Goal: Transaction & Acquisition: Purchase product/service

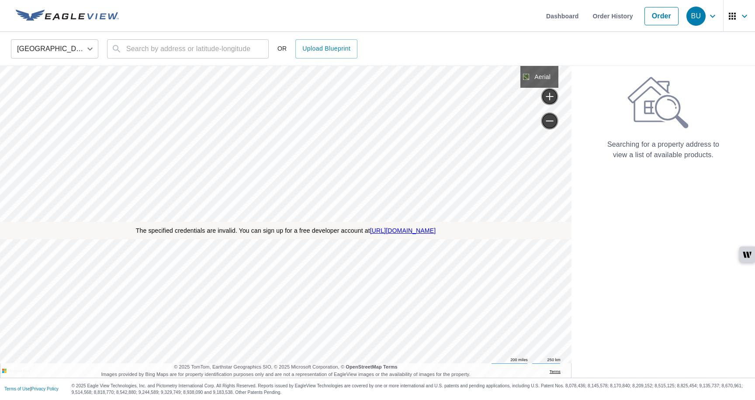
click at [711, 14] on icon "button" at bounding box center [712, 16] width 10 height 10
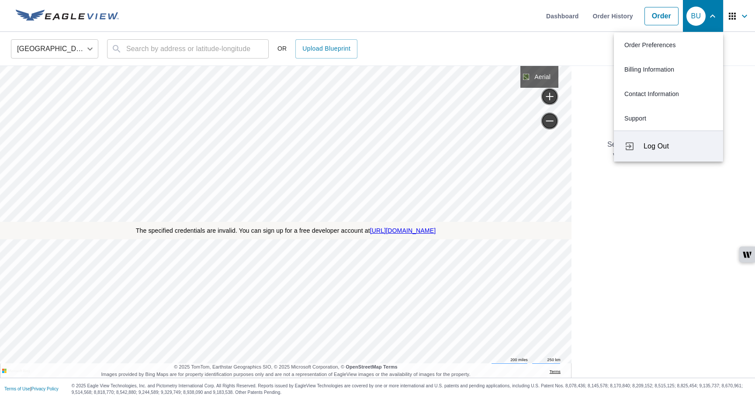
click at [660, 149] on span "Log Out" at bounding box center [677, 146] width 69 height 10
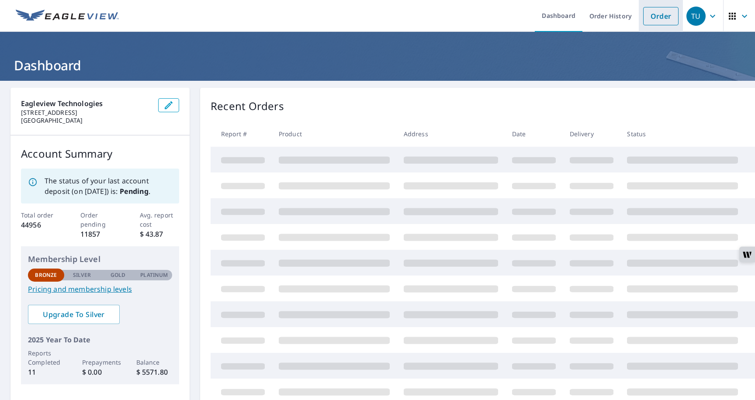
click at [650, 18] on link "Order" at bounding box center [660, 16] width 35 height 18
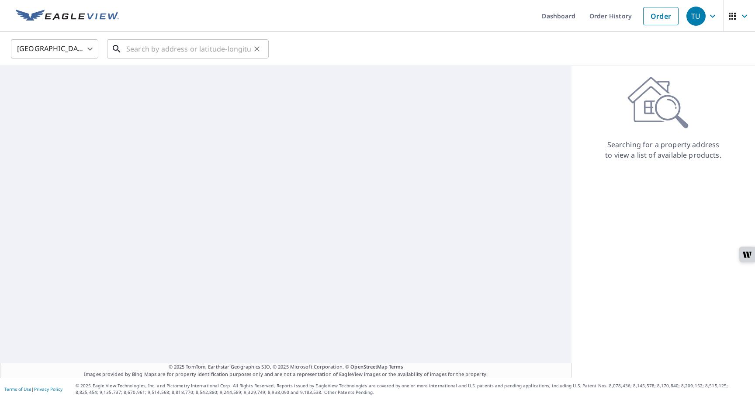
click at [228, 49] on input "text" at bounding box center [188, 49] width 124 height 24
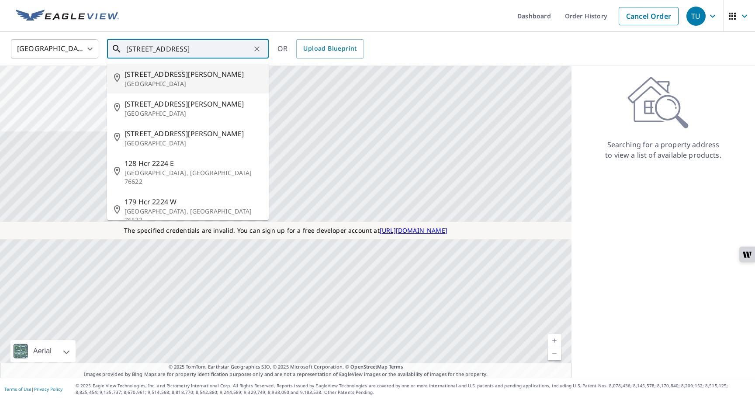
click at [178, 88] on li "2531 Jefferson Davis Hwy Arlington, VA 22242" at bounding box center [188, 79] width 162 height 30
type input "2531 Jefferson Davis Hwy Arlington, VA 22242"
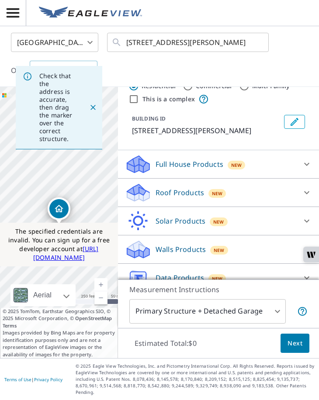
scroll to position [76, 0]
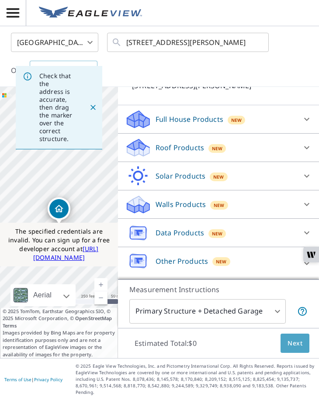
click at [293, 349] on span "Next" at bounding box center [294, 343] width 15 height 11
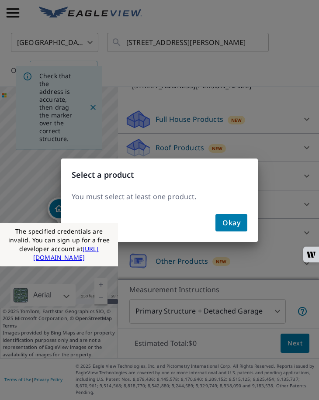
click at [222, 225] on button "Okay" at bounding box center [231, 222] width 32 height 17
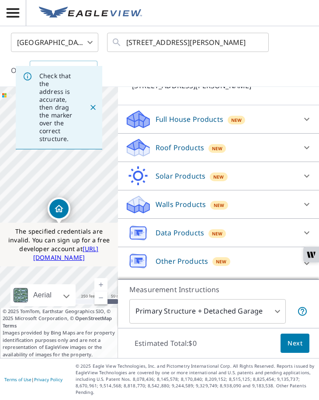
click at [189, 210] on p "Walls Products" at bounding box center [181, 204] width 50 height 10
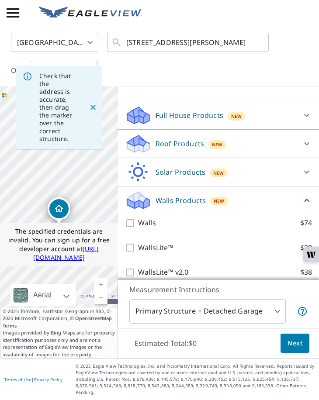
click at [208, 146] on div "Roof Products New" at bounding box center [210, 144] width 171 height 21
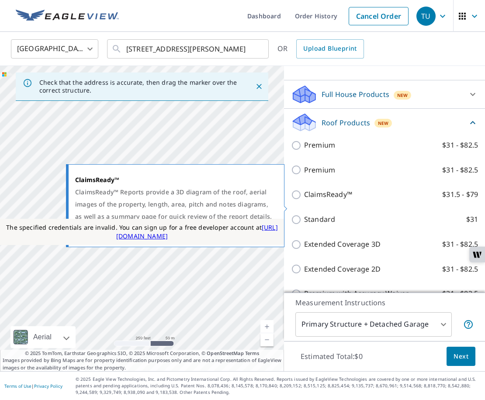
click at [432, 200] on label "ClaimsReady™ $31.5 - $79" at bounding box center [391, 194] width 174 height 11
click at [304, 200] on input "ClaimsReady™ $31.5 - $79" at bounding box center [297, 195] width 13 height 10
checkbox input "true"
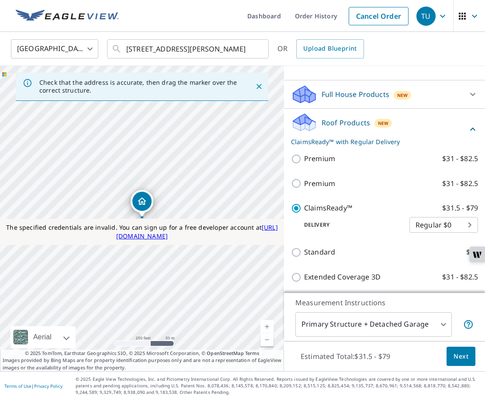
click at [461, 356] on span "Next" at bounding box center [460, 356] width 15 height 11
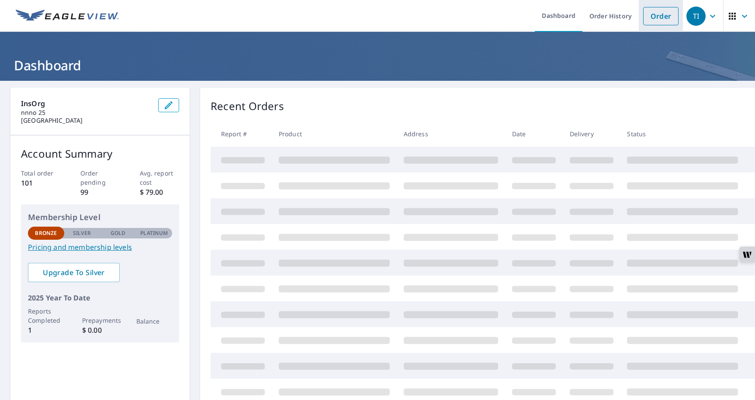
click at [663, 15] on link "Order" at bounding box center [660, 16] width 35 height 18
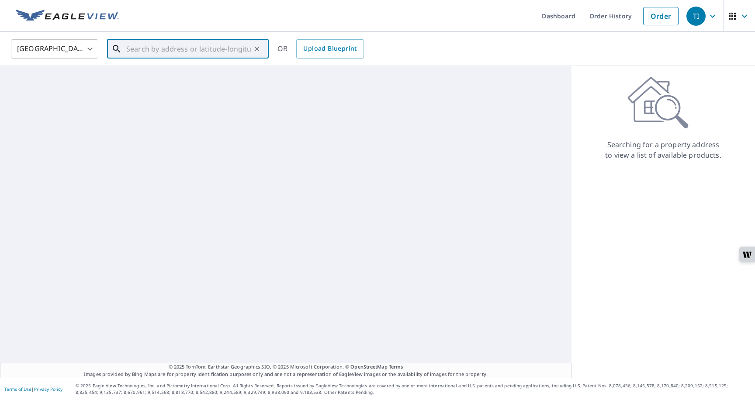
click at [235, 52] on input "text" at bounding box center [188, 49] width 124 height 24
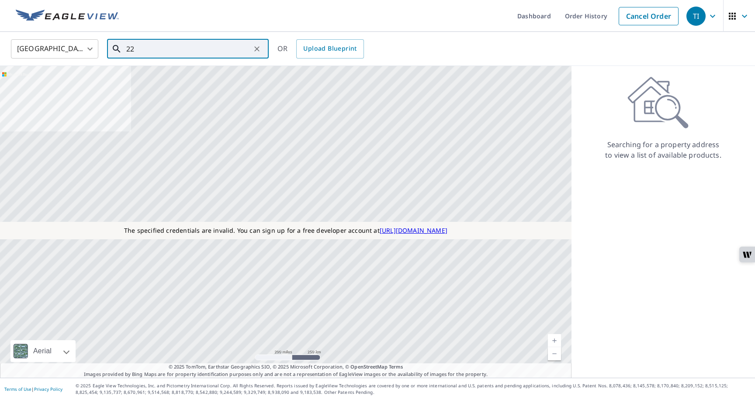
paste input "1111 E Cesar Chavez St Austin, TX 7870"
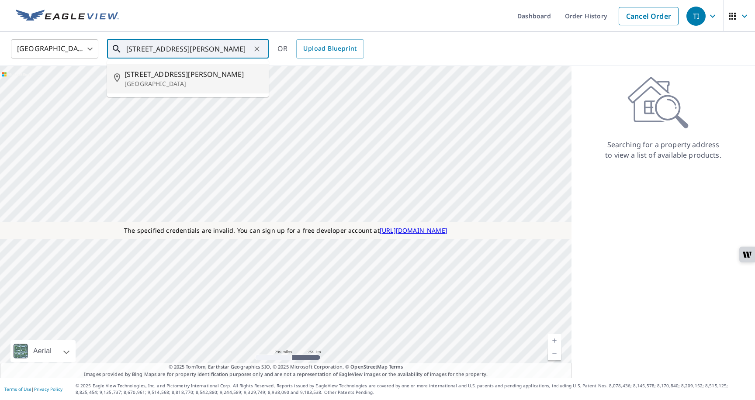
click at [226, 68] on li "1111 E Cesar Chavez St Austin, TX 78702" at bounding box center [188, 79] width 162 height 30
type input "1111 E Cesar Chavez St Austin, TX 78702"
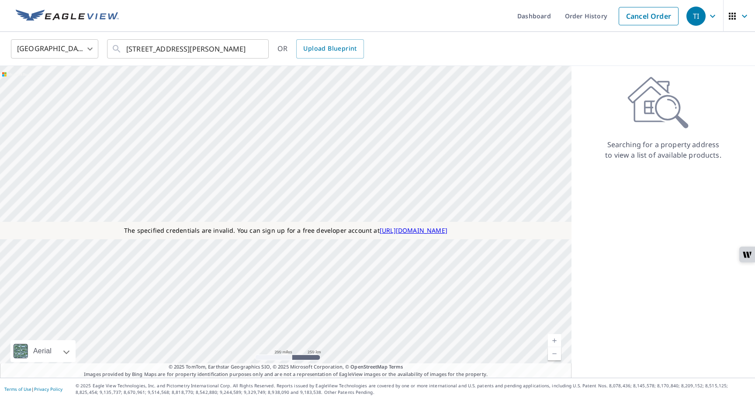
scroll to position [0, 0]
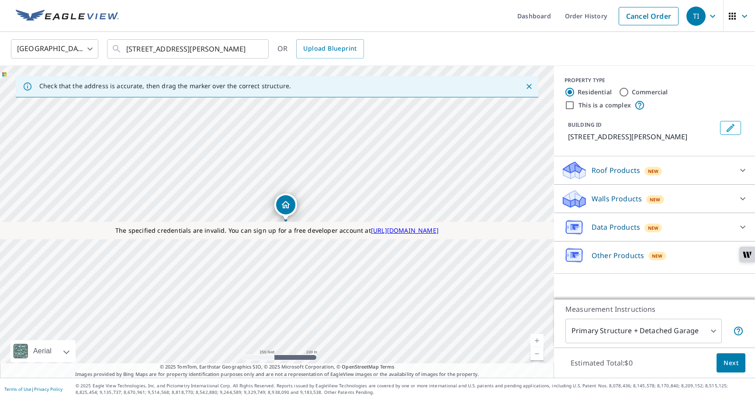
click at [614, 174] on p "Roof Products" at bounding box center [615, 170] width 48 height 10
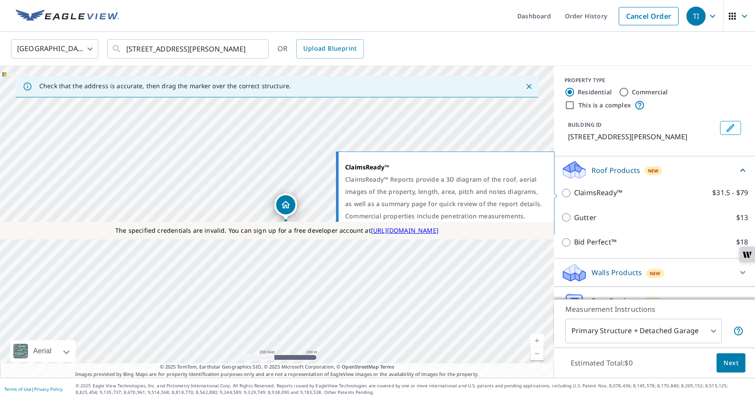
click at [608, 194] on p "ClaimsReady™" at bounding box center [598, 192] width 48 height 11
click at [574, 194] on input "ClaimsReady™ $31.5 - $79" at bounding box center [567, 193] width 13 height 10
checkbox input "true"
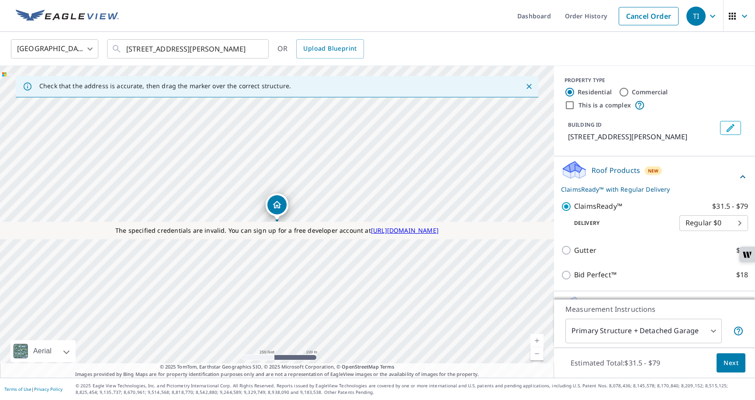
click at [726, 360] on span "Next" at bounding box center [730, 363] width 15 height 11
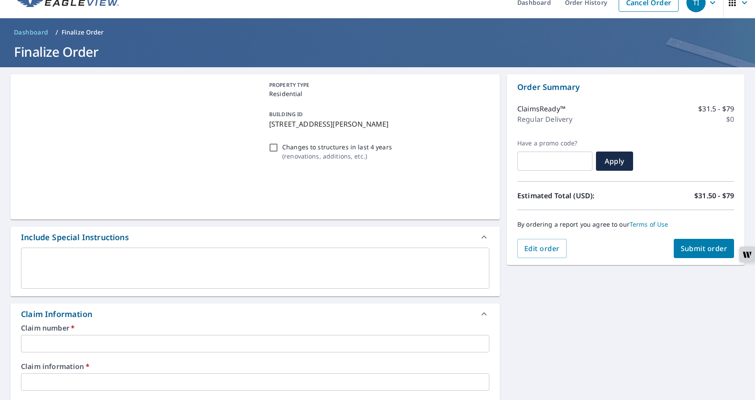
scroll to position [24, 0]
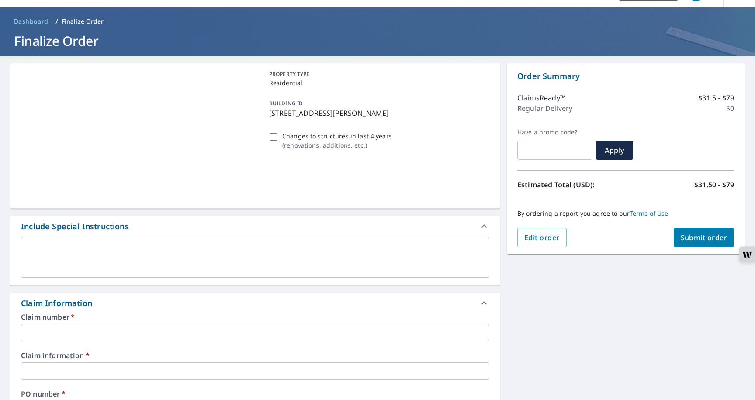
click at [696, 236] on span "Submit order" at bounding box center [704, 238] width 47 height 10
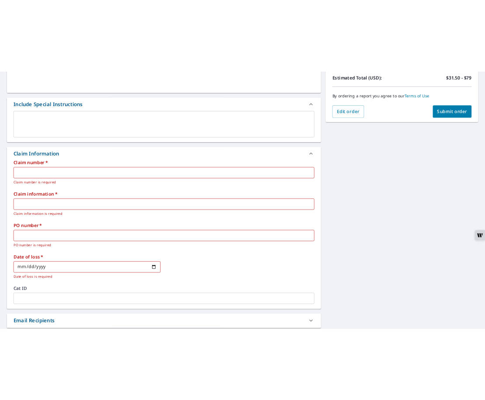
scroll to position [205, 0]
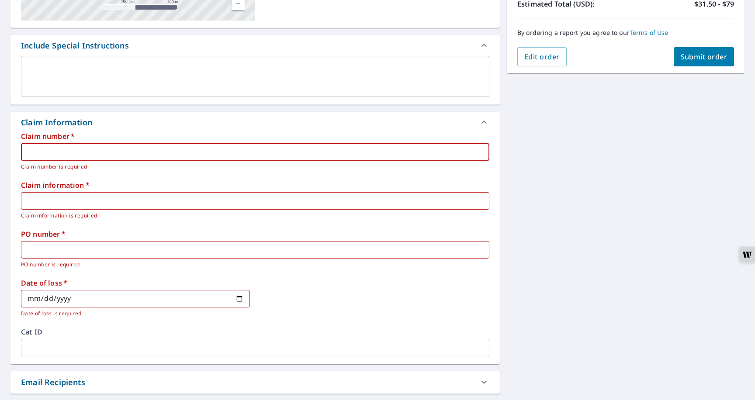
click at [91, 155] on input "text" at bounding box center [255, 151] width 468 height 17
click at [688, 54] on span "Submit order" at bounding box center [704, 57] width 47 height 10
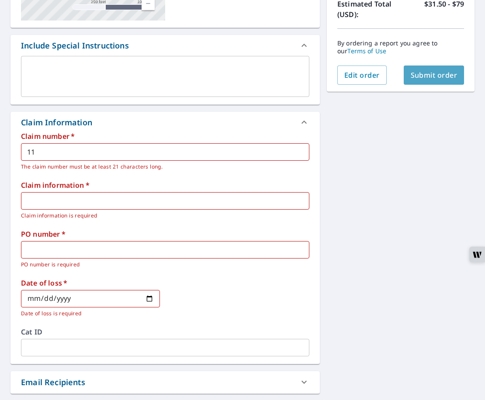
click at [422, 75] on span "Submit order" at bounding box center [434, 75] width 47 height 10
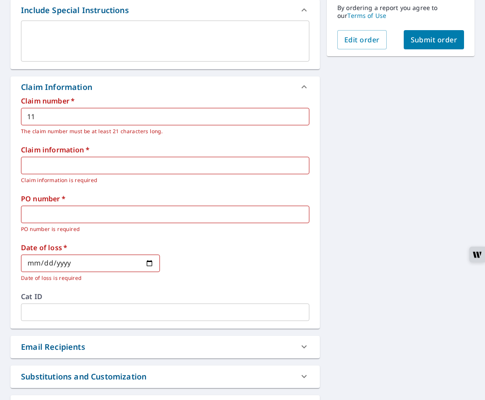
scroll to position [270, 0]
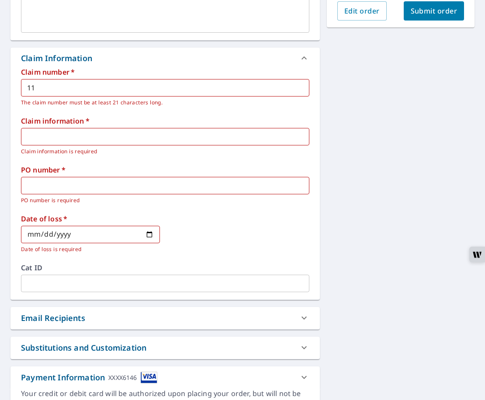
click at [87, 96] on input "11" at bounding box center [165, 87] width 288 height 17
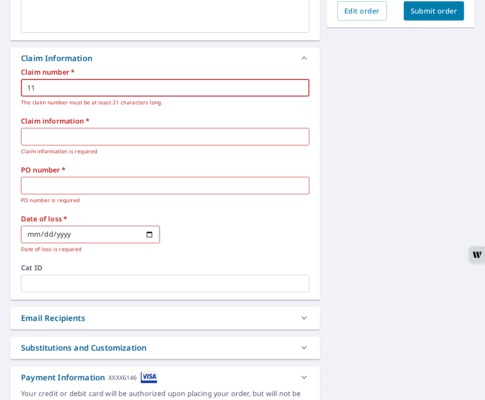
type input "1"
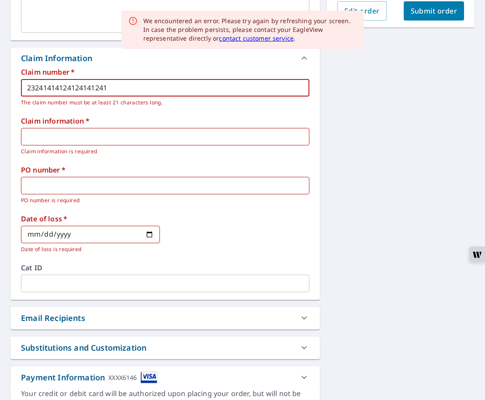
type input "23241414124124141241"
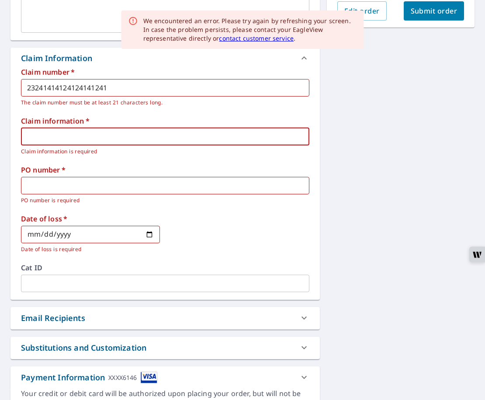
click at [63, 143] on input "text" at bounding box center [165, 136] width 288 height 17
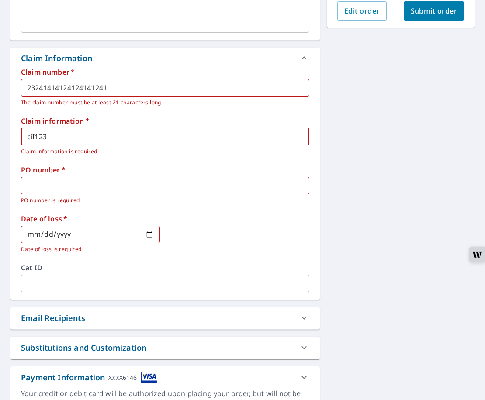
type input "ciI123"
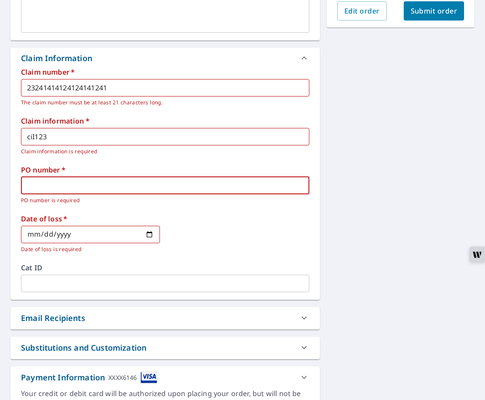
click at [48, 185] on input "text" at bounding box center [165, 185] width 288 height 17
type input "PO121211"
click at [44, 237] on input "date" at bounding box center [90, 234] width 139 height 17
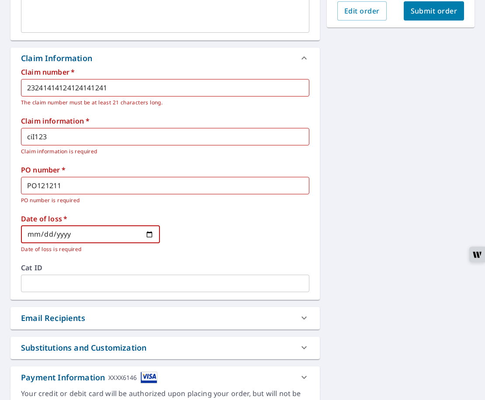
click at [150, 234] on input "date" at bounding box center [90, 234] width 139 height 17
type input "2025-09-01"
click at [42, 280] on input "text" at bounding box center [165, 283] width 288 height 17
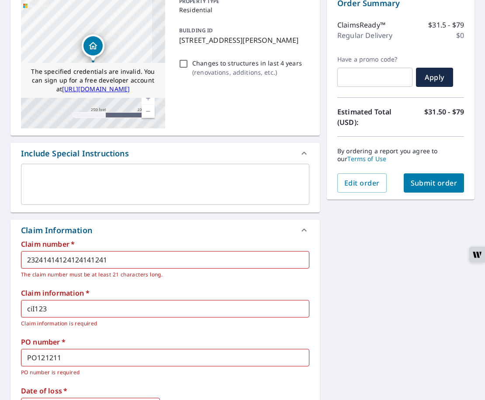
scroll to position [0, 0]
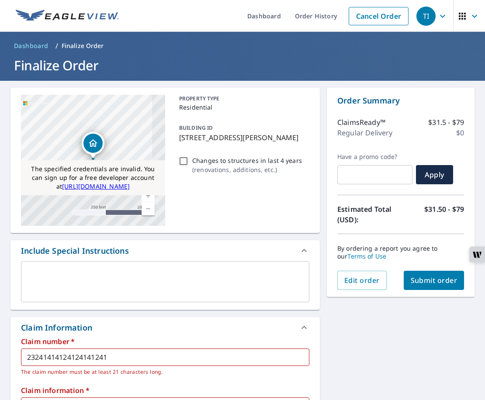
type input "cat1212121"
click at [424, 278] on span "Submit order" at bounding box center [434, 281] width 47 height 10
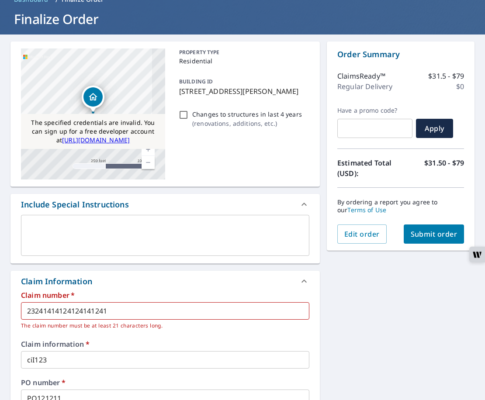
scroll to position [72, 0]
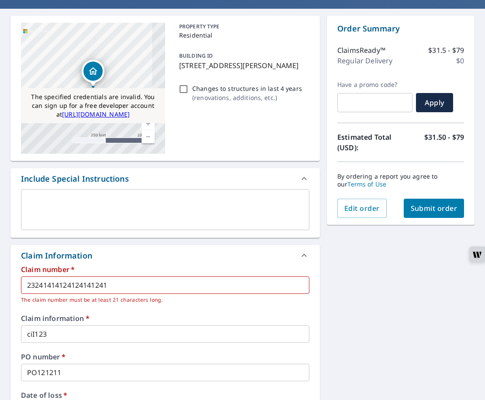
click at [433, 207] on span "Submit order" at bounding box center [434, 209] width 47 height 10
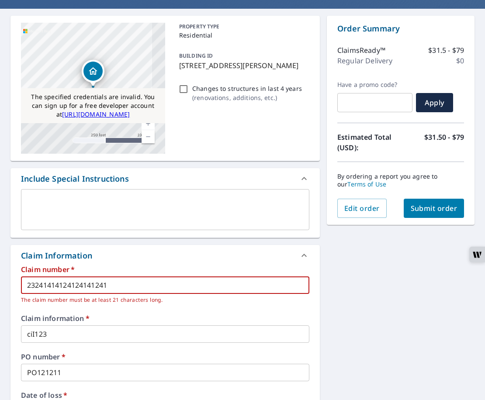
click at [176, 277] on input "23241414124124141241" at bounding box center [165, 285] width 288 height 17
click at [170, 284] on input "23241414124124141241" at bounding box center [165, 285] width 288 height 17
type input "23241414124124141241qeqeqeqeq"
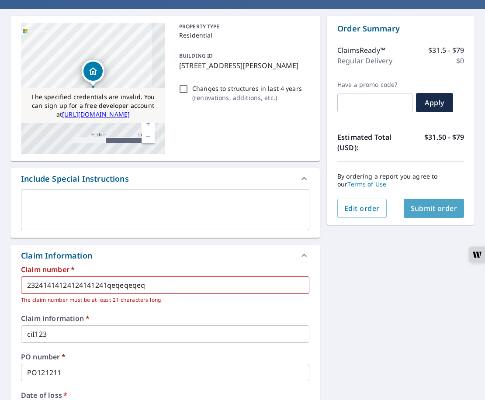
click at [411, 210] on span "Submit order" at bounding box center [434, 209] width 47 height 10
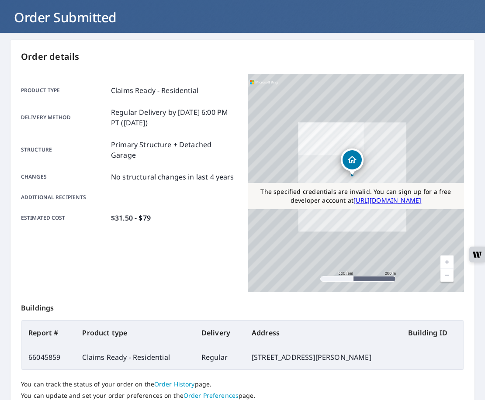
scroll to position [61, 0]
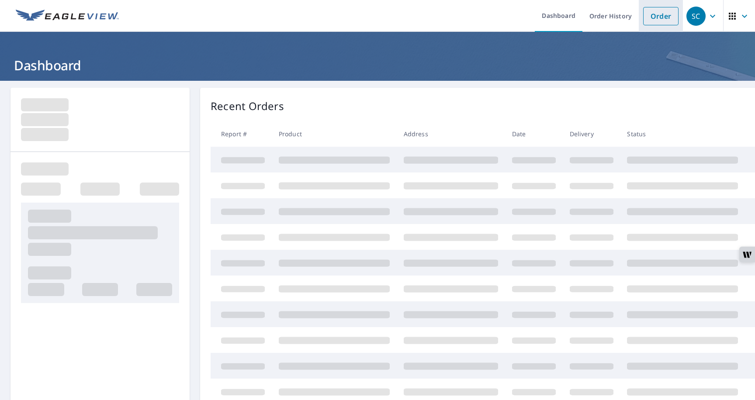
click at [650, 14] on link "Order" at bounding box center [660, 16] width 35 height 18
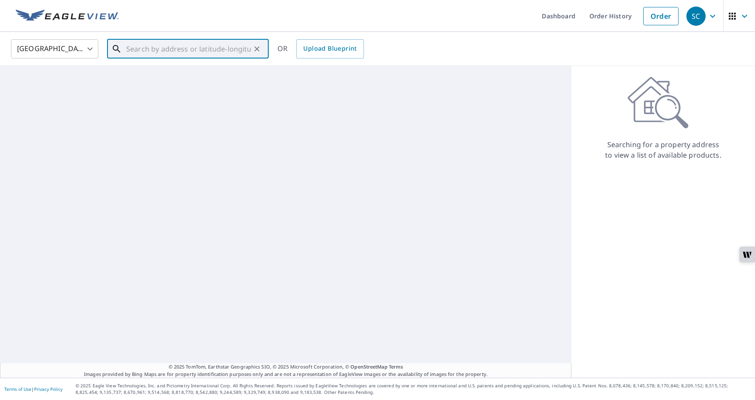
click at [214, 56] on input "text" at bounding box center [188, 49] width 124 height 24
paste input "stageaddnewcarduser@mailinator.com"
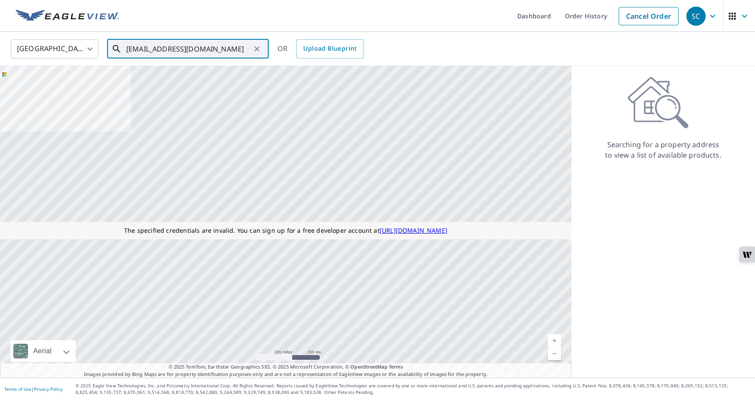
paste input "1111 E Cesar Chavez St Austin, TX 78702""
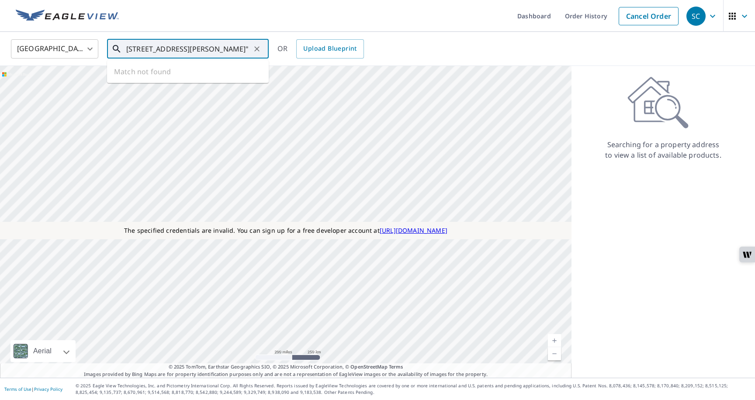
scroll to position [0, 12]
click at [127, 83] on p "Austin, TX 78702" at bounding box center [192, 83] width 137 height 9
type input "1111 E Cesar Chavez St Austin, TX 78702"
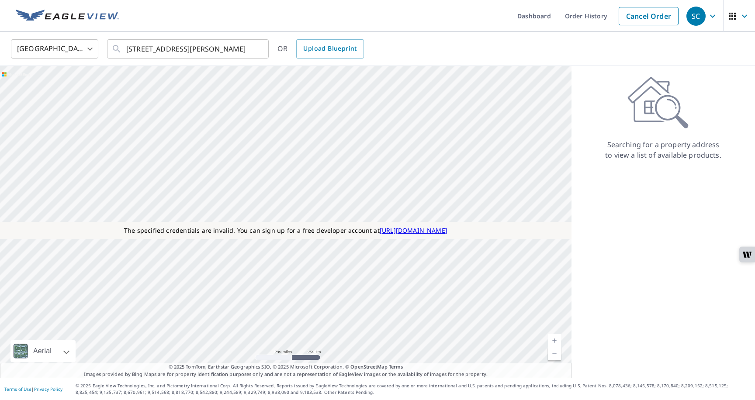
scroll to position [0, 0]
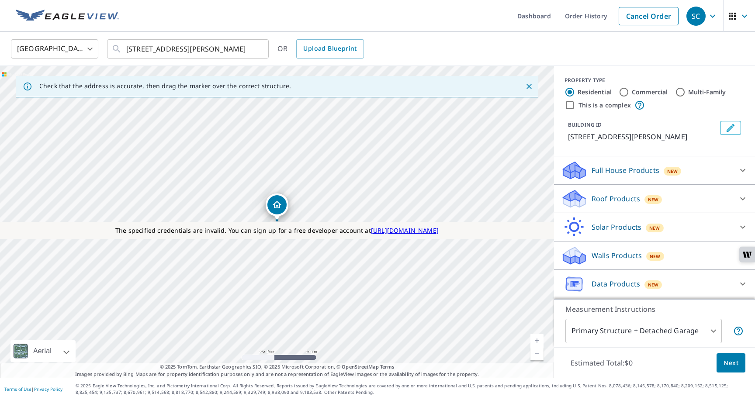
click at [605, 202] on p "Roof Products" at bounding box center [615, 199] width 48 height 10
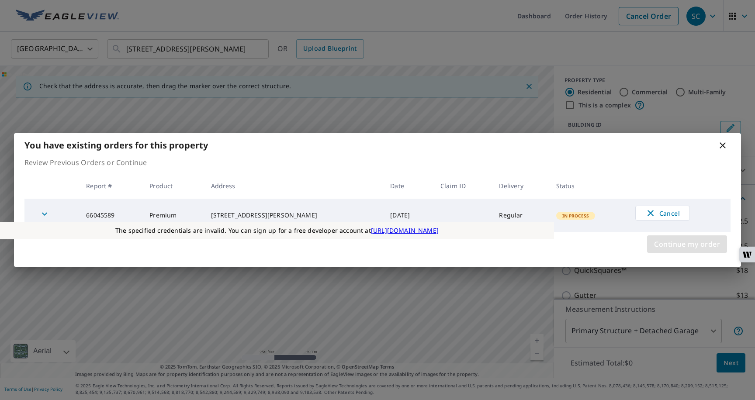
click at [671, 239] on span "Continue my order" at bounding box center [687, 244] width 66 height 12
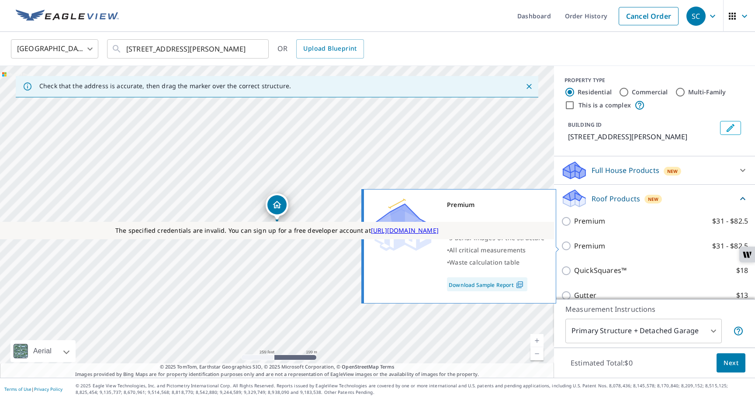
click at [598, 245] on p "Premium" at bounding box center [589, 246] width 31 height 11
click at [574, 245] on input "Premium $31 - $82.5" at bounding box center [567, 246] width 13 height 10
checkbox input "true"
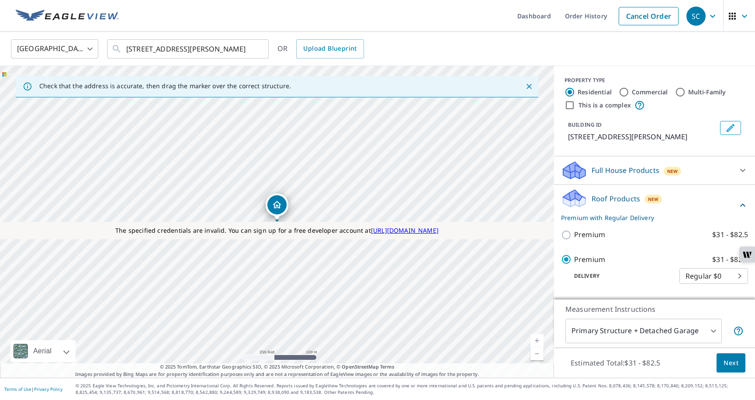
click at [723, 359] on span "Next" at bounding box center [730, 363] width 15 height 11
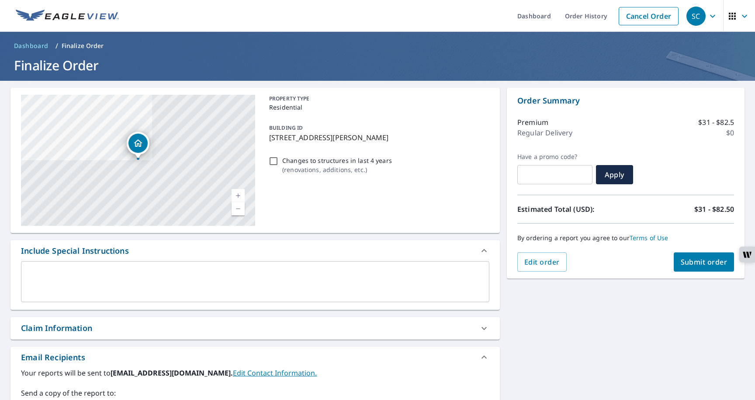
click at [684, 261] on span "Submit order" at bounding box center [704, 262] width 47 height 10
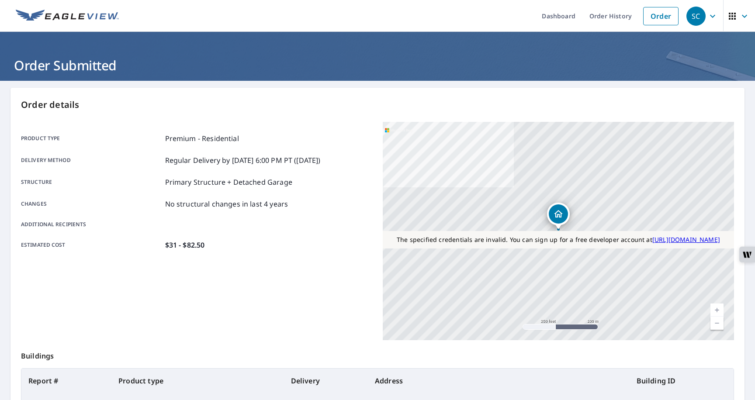
click at [713, 16] on icon "button" at bounding box center [712, 15] width 5 height 3
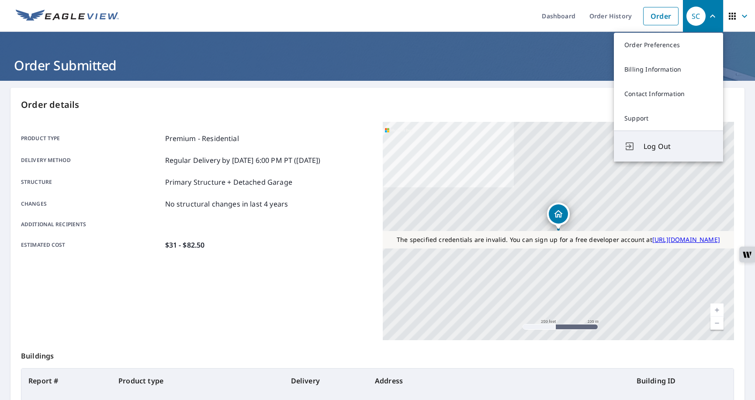
click at [648, 147] on span "Log Out" at bounding box center [677, 146] width 69 height 10
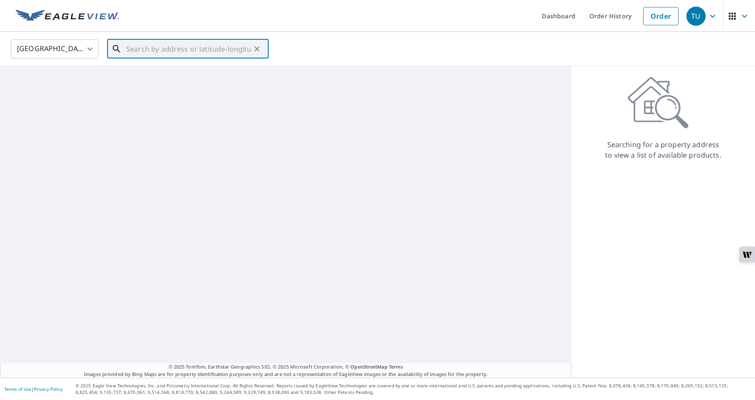
click at [218, 53] on input "text" at bounding box center [188, 49] width 124 height 24
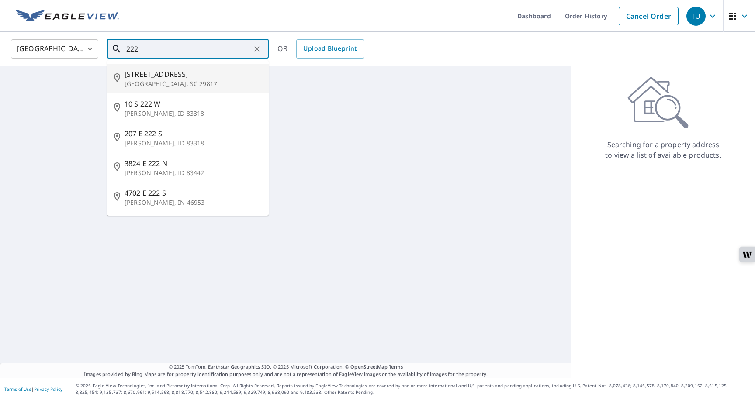
click at [196, 80] on p "[GEOGRAPHIC_DATA], SC 29817" at bounding box center [192, 83] width 137 height 9
type input "[STREET_ADDRESS]"
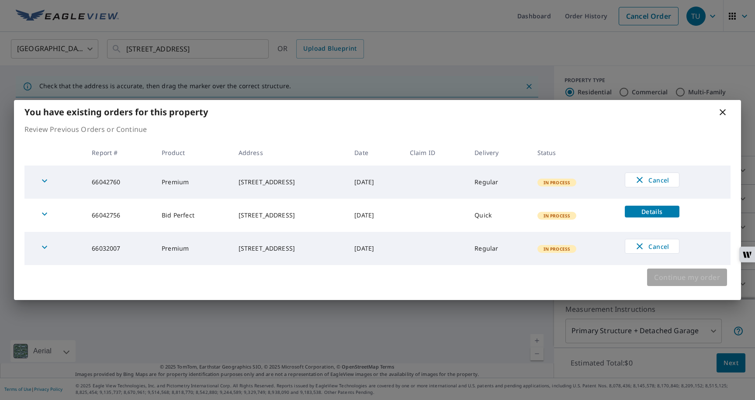
click at [667, 280] on span "Continue my order" at bounding box center [687, 277] width 66 height 12
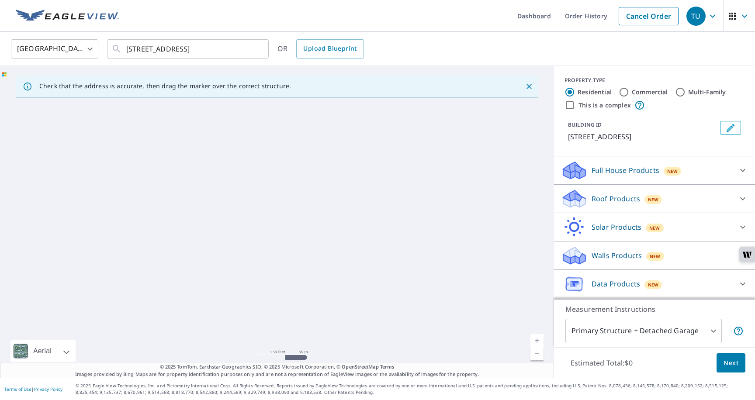
click at [628, 279] on p "Data Products" at bounding box center [615, 284] width 48 height 10
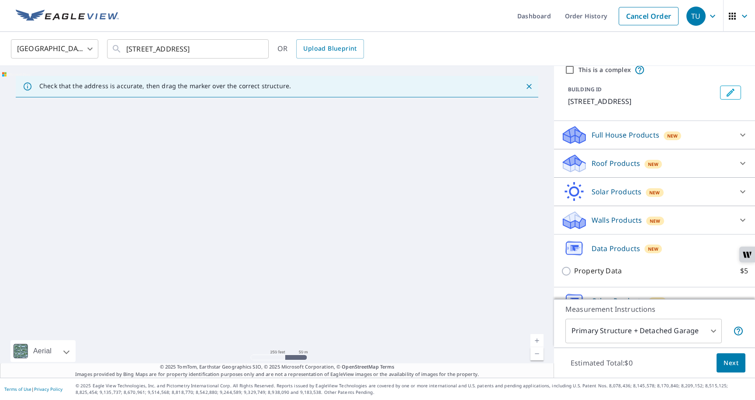
scroll to position [56, 0]
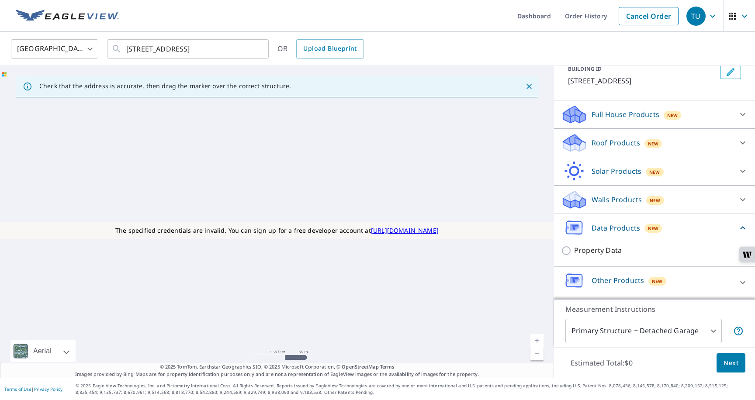
click at [613, 251] on p "Property Data" at bounding box center [598, 250] width 48 height 11
click at [574, 251] on input "Property Data $5" at bounding box center [567, 250] width 13 height 10
checkbox input "true"
type input "5"
click at [736, 362] on span "Next" at bounding box center [730, 363] width 15 height 11
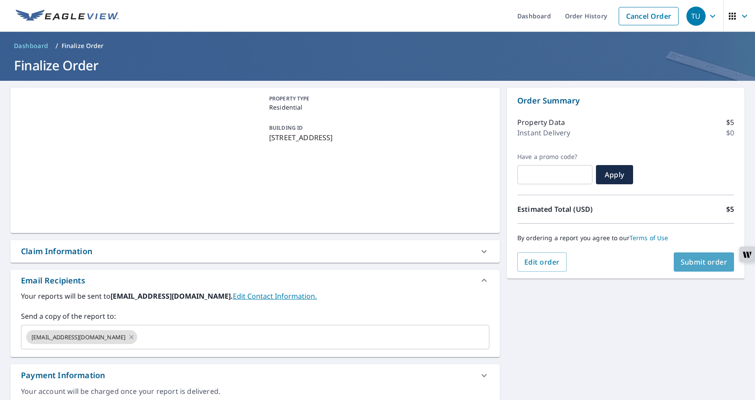
click at [684, 263] on span "Submit order" at bounding box center [704, 262] width 47 height 10
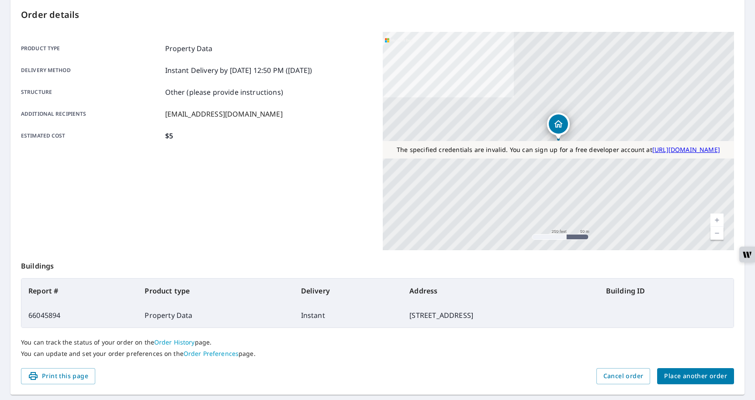
scroll to position [114, 0]
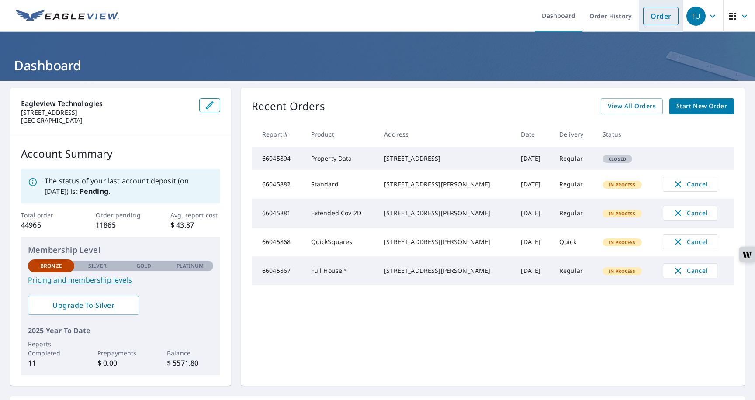
click at [665, 18] on link "Order" at bounding box center [660, 16] width 35 height 18
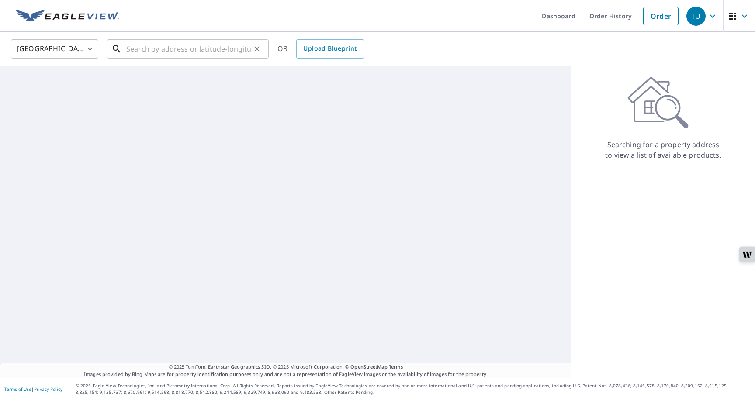
click at [222, 53] on input "text" at bounding box center [188, 49] width 124 height 24
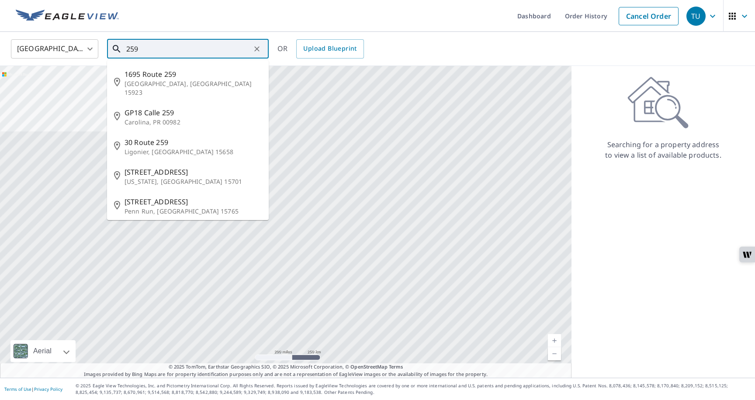
type input "259"
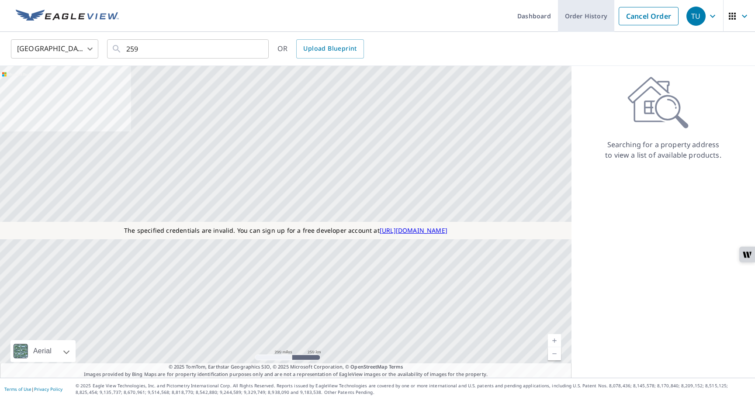
click at [585, 21] on link "Order History" at bounding box center [586, 16] width 56 height 32
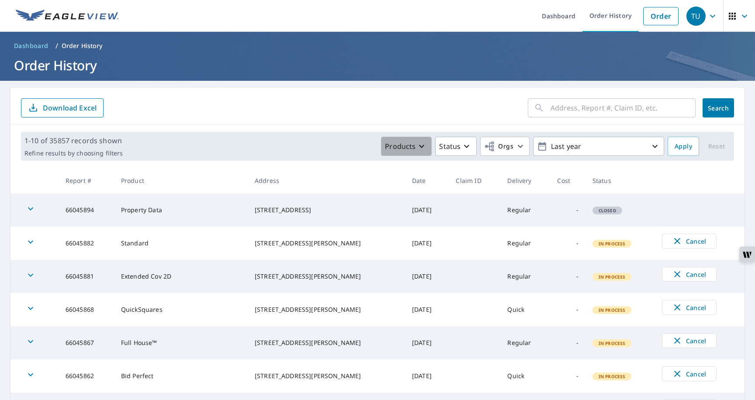
click at [385, 152] on button "Products" at bounding box center [406, 146] width 51 height 19
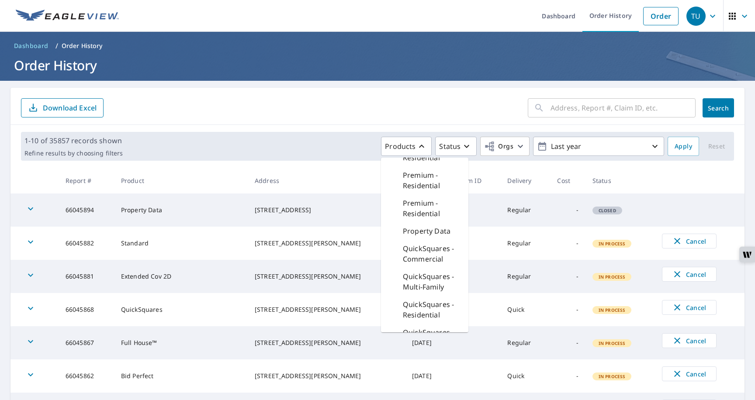
click at [418, 232] on p "Property Data" at bounding box center [427, 231] width 48 height 10
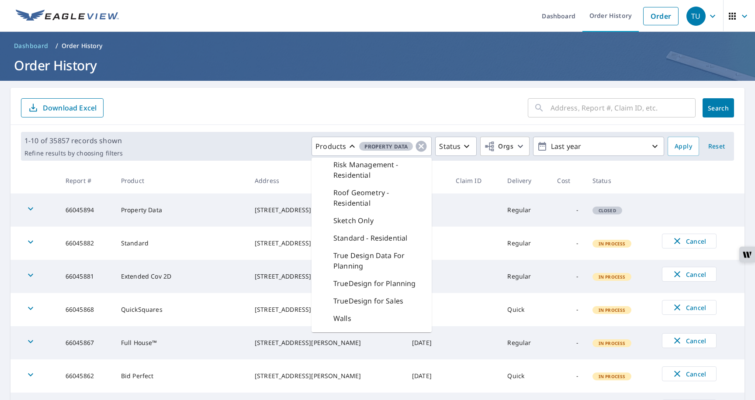
scroll to position [522, 0]
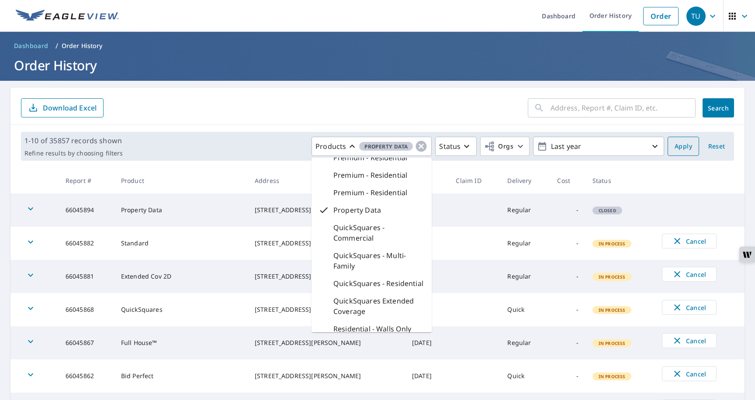
click at [681, 147] on span "Apply" at bounding box center [682, 146] width 17 height 11
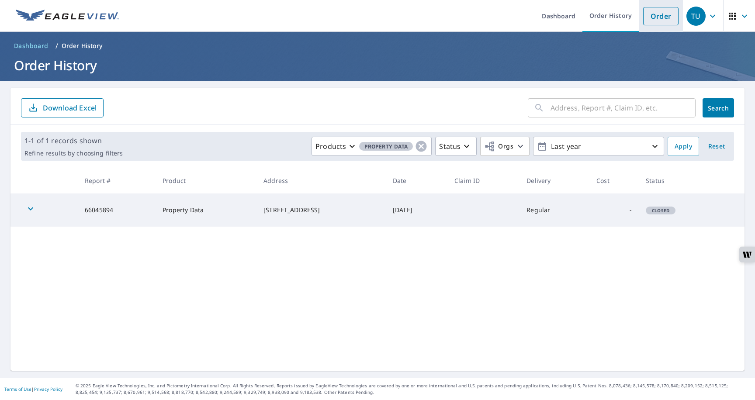
click at [658, 20] on link "Order" at bounding box center [660, 16] width 35 height 18
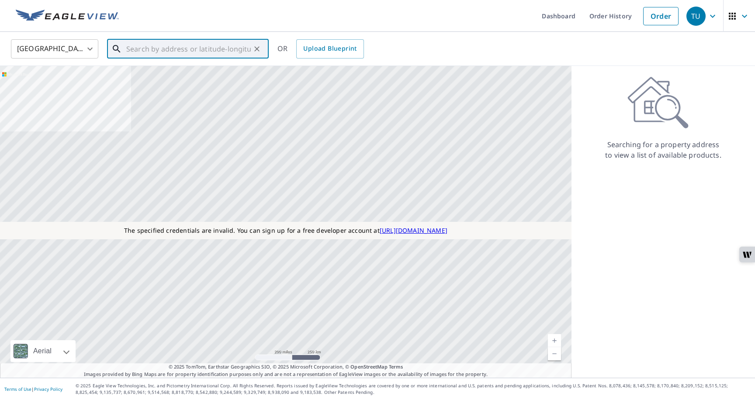
click at [249, 48] on input "text" at bounding box center [188, 49] width 124 height 24
paste input "459 Paddington Dr, Kyle, TX 78640, USA"
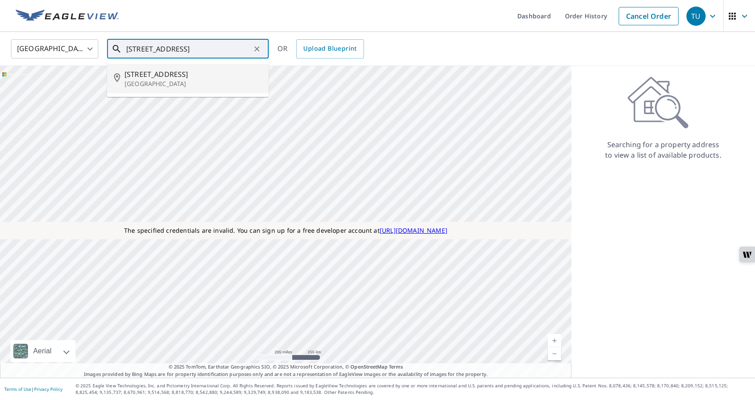
click at [193, 76] on span "459 Paddington Dr" at bounding box center [192, 74] width 137 height 10
type input "459 Paddington Dr Kyle, TX 78640"
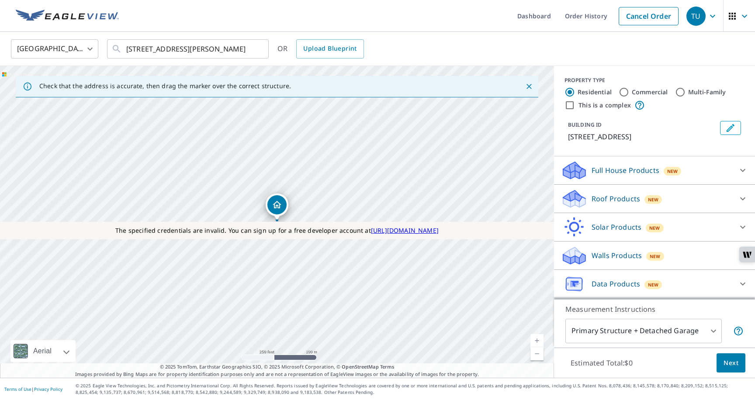
click at [592, 200] on p "Roof Products" at bounding box center [615, 199] width 48 height 10
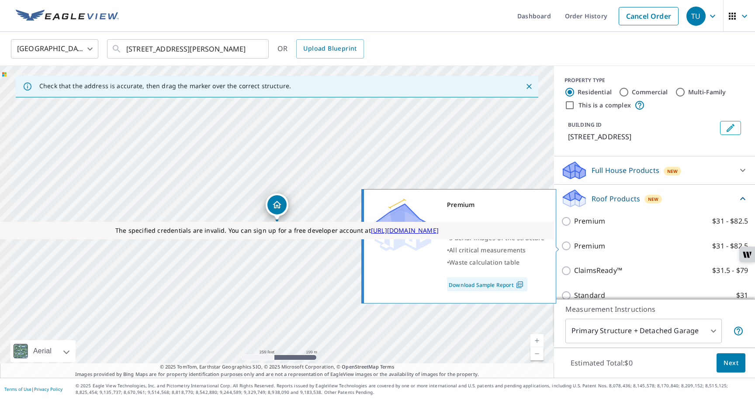
click at [577, 246] on p "Premium" at bounding box center [589, 246] width 31 height 11
click at [574, 246] on input "Premium $31 - $82.5" at bounding box center [567, 246] width 13 height 10
checkbox input "true"
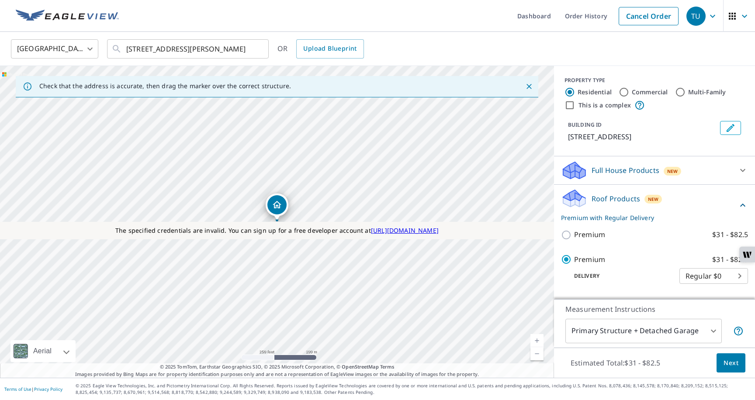
click at [740, 361] on button "Next" at bounding box center [730, 363] width 29 height 20
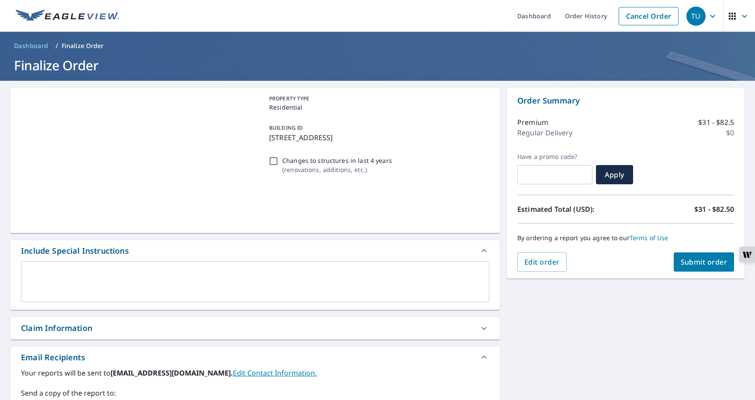
click at [700, 266] on span "Submit order" at bounding box center [704, 262] width 47 height 10
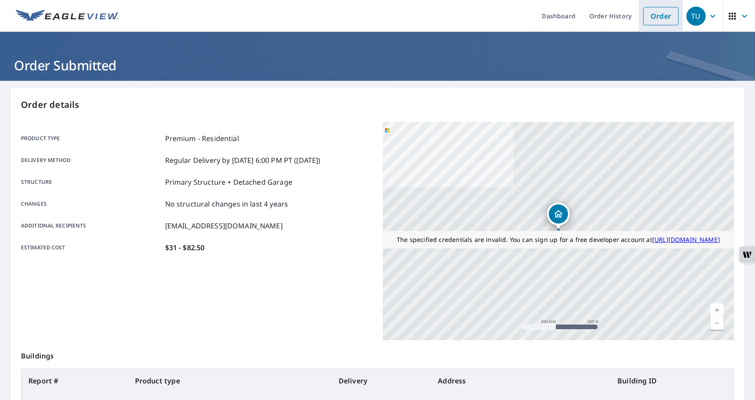
click at [659, 5] on li "Order" at bounding box center [661, 16] width 44 height 32
click at [652, 14] on link "Order" at bounding box center [660, 16] width 35 height 18
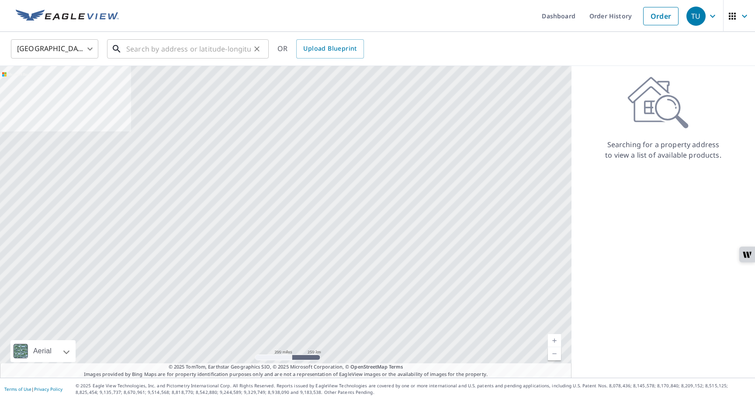
click at [220, 55] on input "text" at bounding box center [188, 49] width 124 height 24
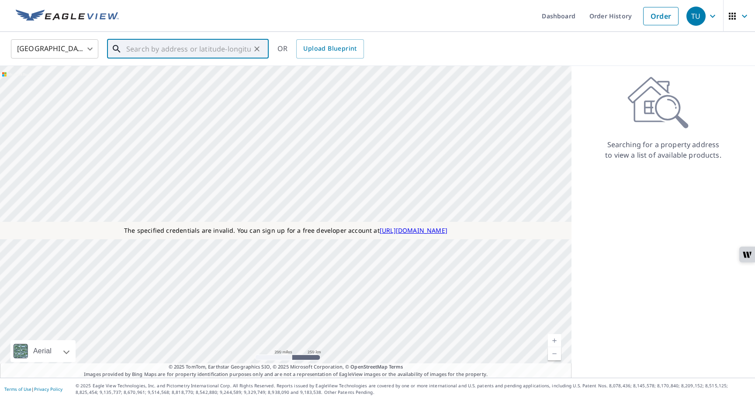
paste input "459 Paddington Dr, Kyle, TX 78640, USA"
type input "459 Paddington Dr, Kyle, TX 78640, USA"
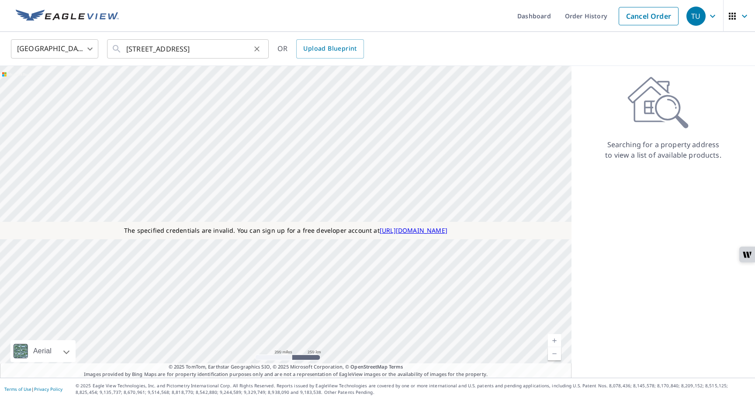
scroll to position [0, 0]
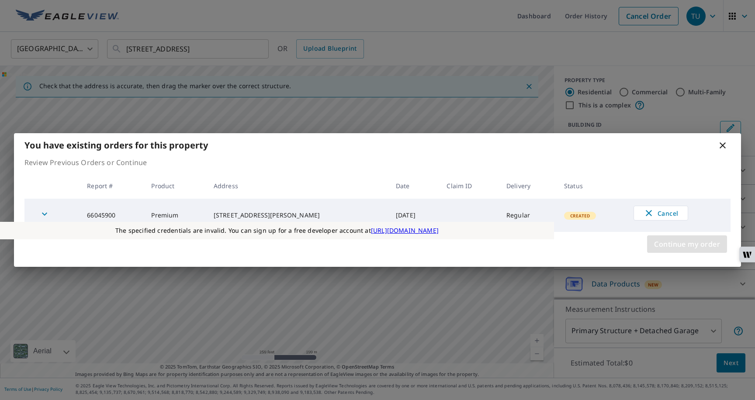
click at [674, 242] on span "Continue my order" at bounding box center [687, 244] width 66 height 12
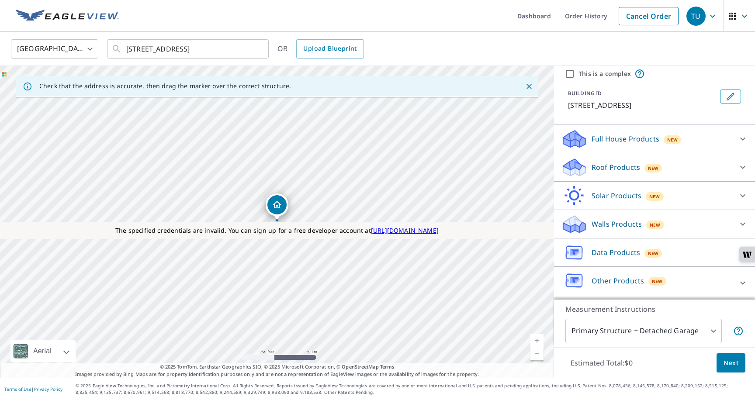
click at [626, 249] on p "Data Products" at bounding box center [615, 252] width 48 height 10
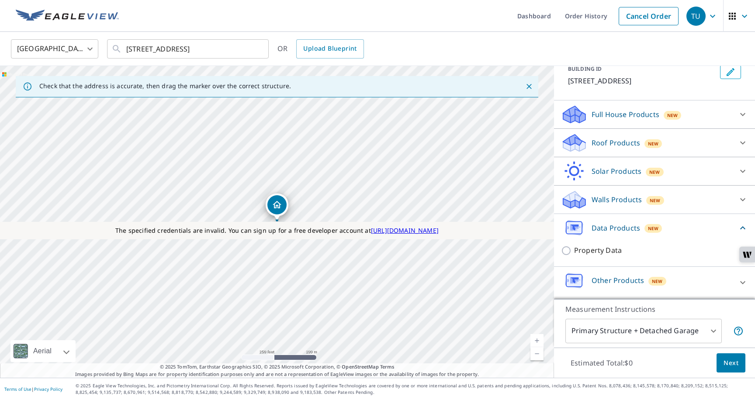
click at [612, 246] on p "Property Data" at bounding box center [598, 250] width 48 height 11
click at [574, 246] on input "Property Data $5" at bounding box center [567, 250] width 13 height 10
checkbox input "true"
type input "5"
click at [726, 367] on span "Next" at bounding box center [730, 363] width 15 height 11
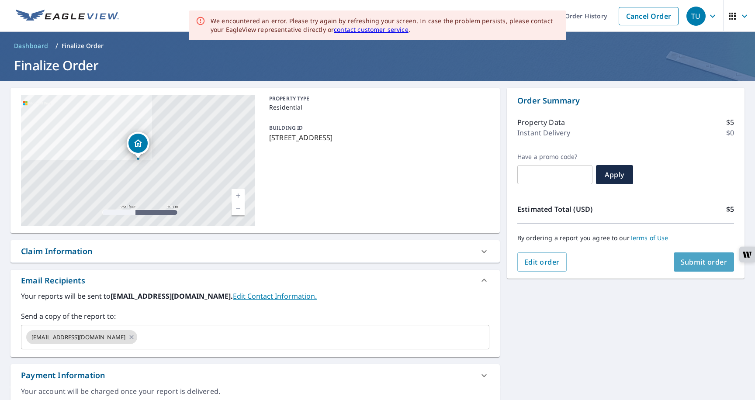
click at [680, 262] on button "Submit order" at bounding box center [704, 261] width 61 height 19
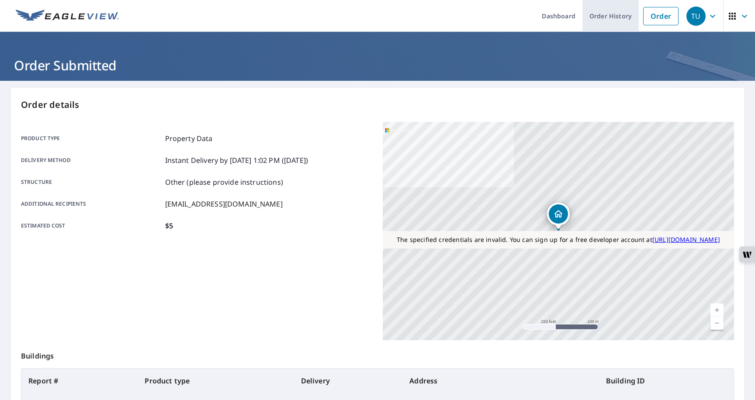
click at [607, 21] on link "Order History" at bounding box center [610, 16] width 56 height 32
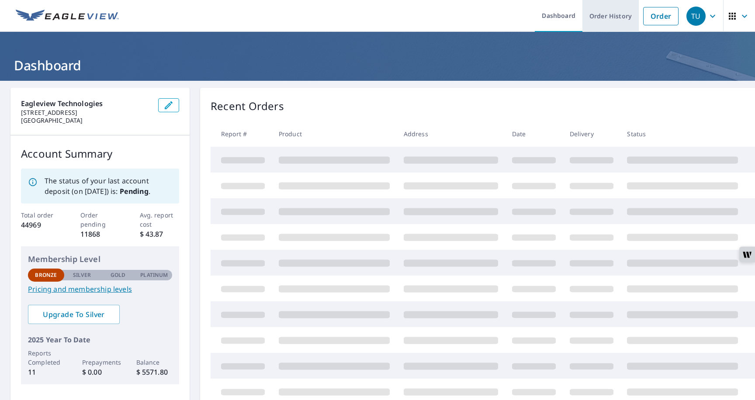
click at [606, 16] on link "Order History" at bounding box center [610, 16] width 56 height 32
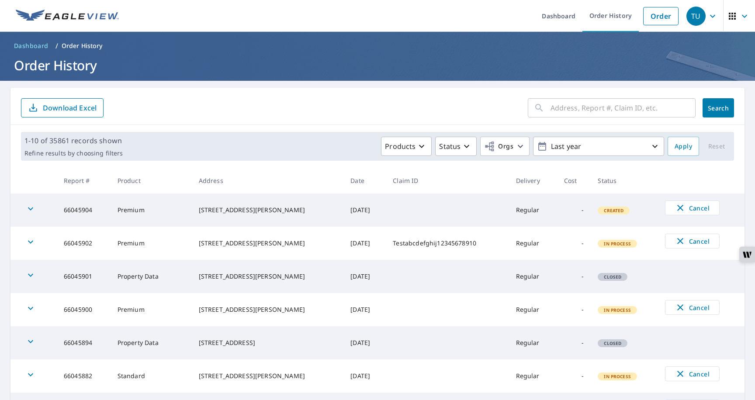
click at [31, 245] on icon "button" at bounding box center [30, 242] width 10 height 10
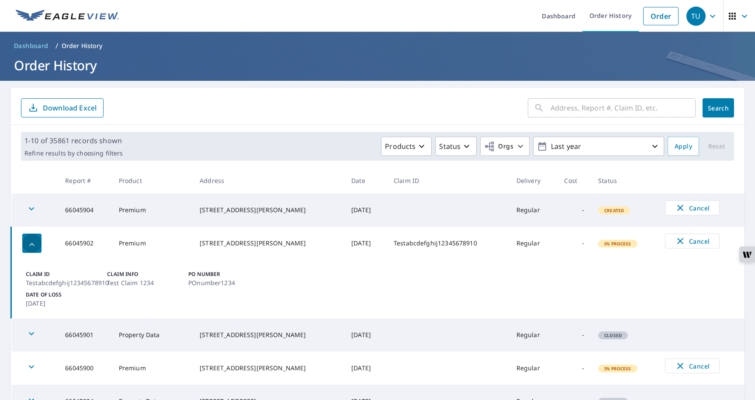
click at [31, 245] on icon "button" at bounding box center [32, 244] width 10 height 10
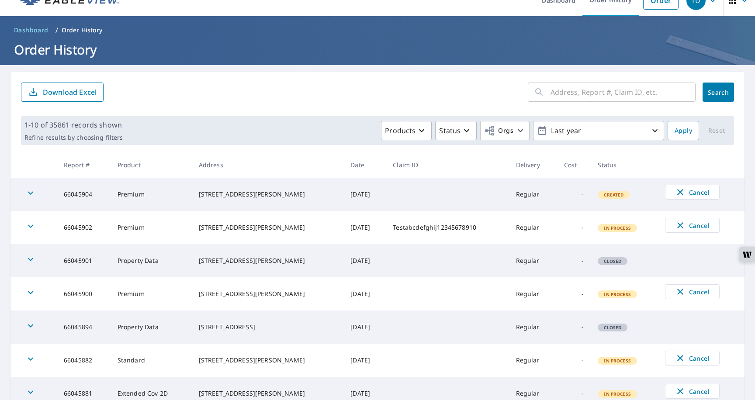
scroll to position [21, 0]
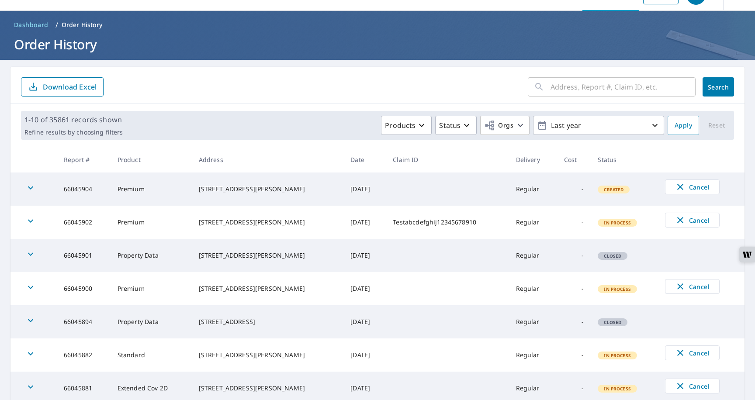
click at [39, 254] on div "button" at bounding box center [30, 255] width 19 height 19
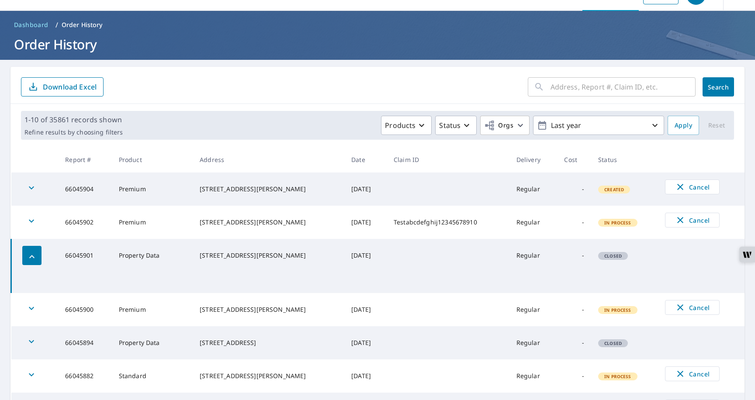
click at [39, 254] on div "button" at bounding box center [31, 255] width 19 height 19
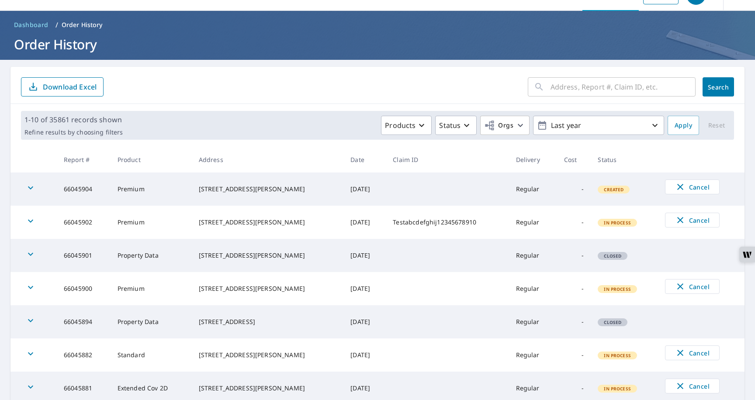
click at [39, 254] on div "button" at bounding box center [30, 255] width 19 height 19
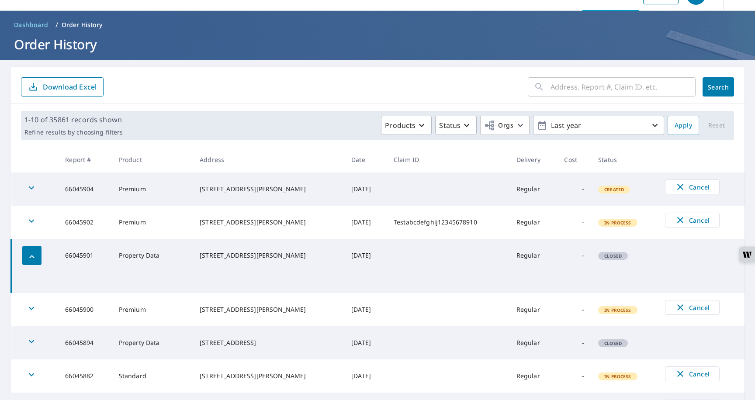
click at [38, 310] on div "button" at bounding box center [31, 309] width 19 height 19
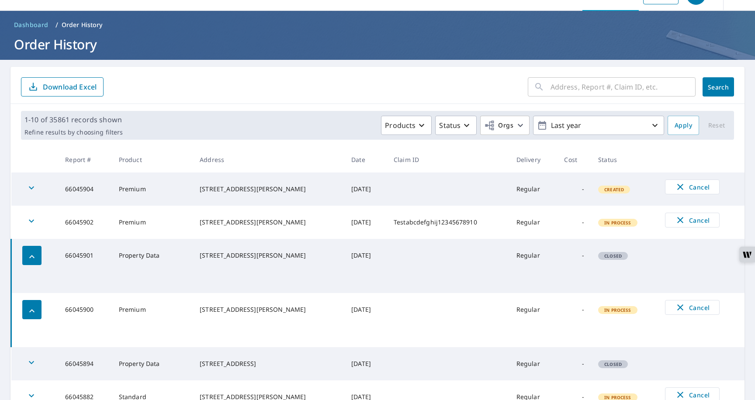
click at [38, 310] on div "button" at bounding box center [31, 309] width 19 height 19
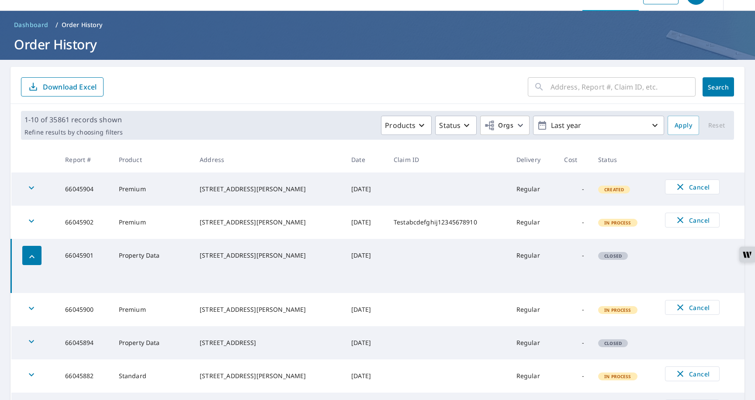
click at [38, 310] on div "button" at bounding box center [31, 309] width 19 height 19
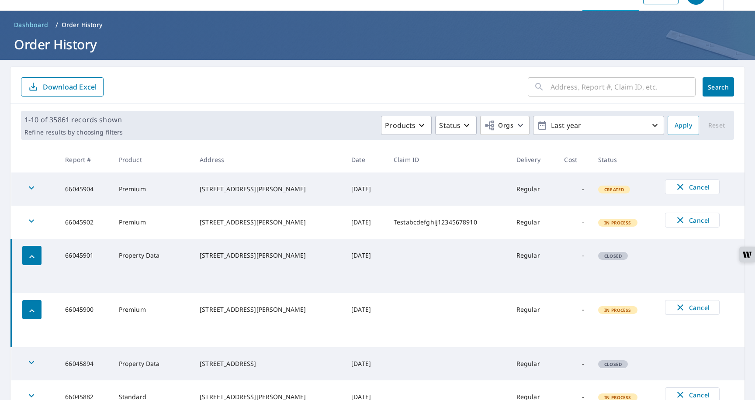
click at [39, 310] on div "button" at bounding box center [31, 309] width 19 height 19
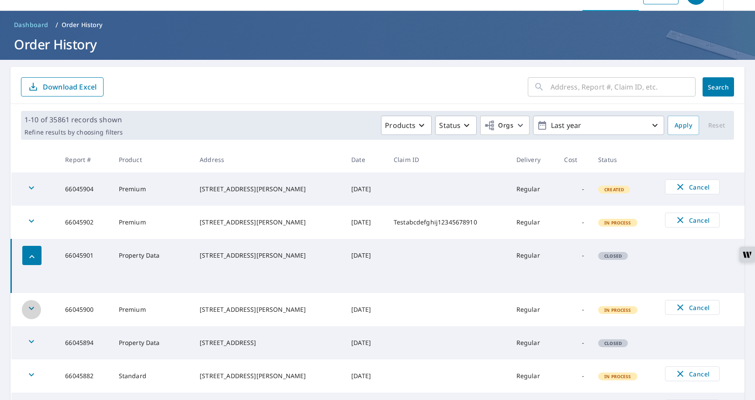
click at [39, 310] on div "button" at bounding box center [31, 309] width 19 height 19
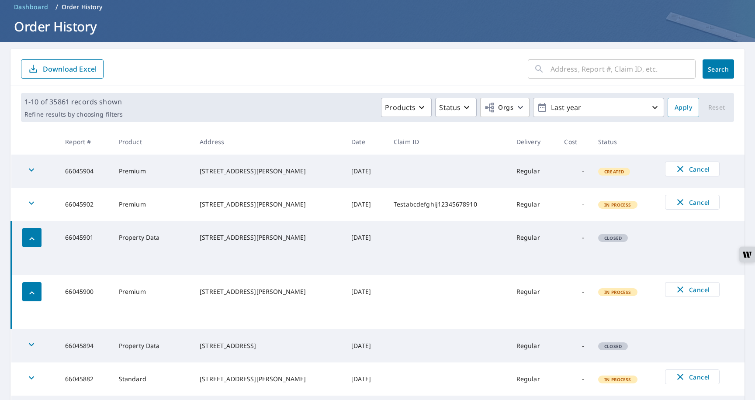
scroll to position [0, 0]
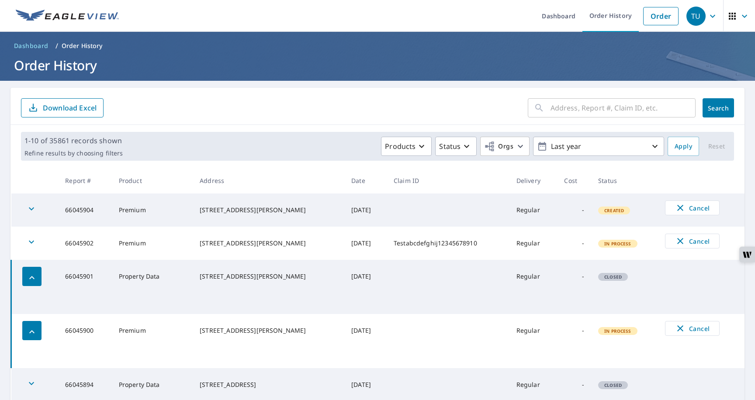
click at [709, 20] on icon "button" at bounding box center [712, 16] width 10 height 10
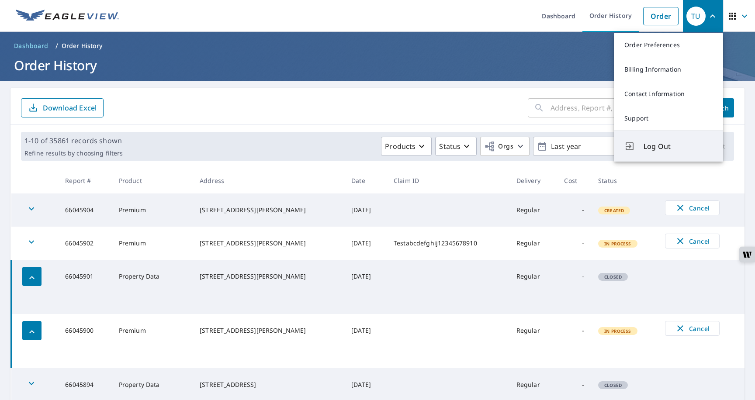
click at [664, 147] on span "Log Out" at bounding box center [677, 146] width 69 height 10
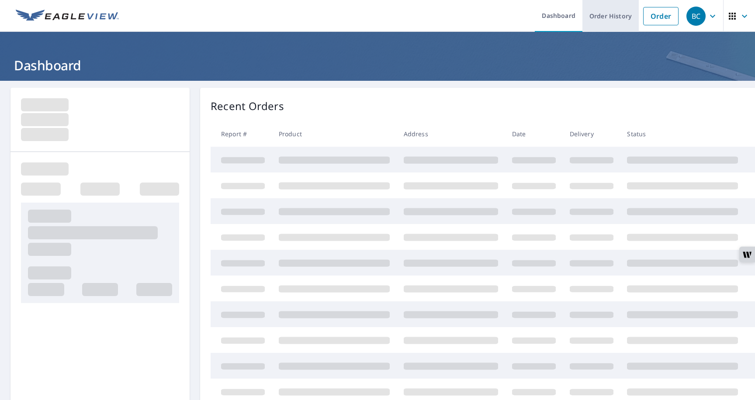
click at [609, 19] on link "Order History" at bounding box center [610, 16] width 56 height 32
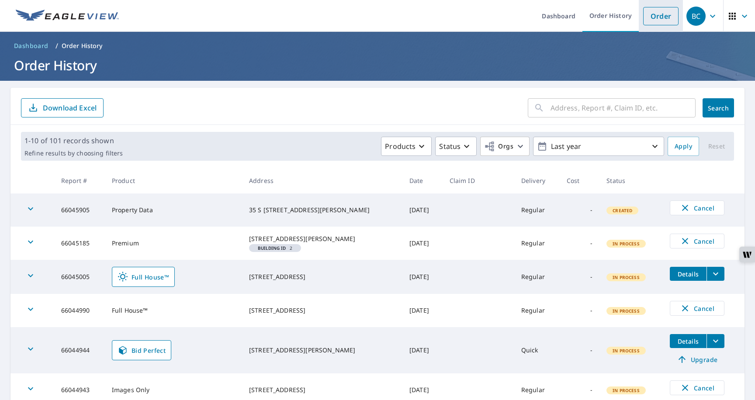
click at [658, 21] on link "Order" at bounding box center [660, 16] width 35 height 18
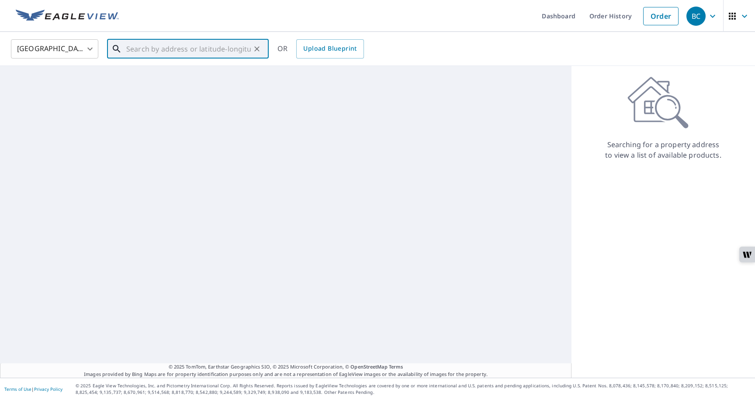
click at [230, 46] on input "text" at bounding box center [188, 49] width 124 height 24
paste input "[EMAIL_ADDRESS][DOMAIN_NAME]"
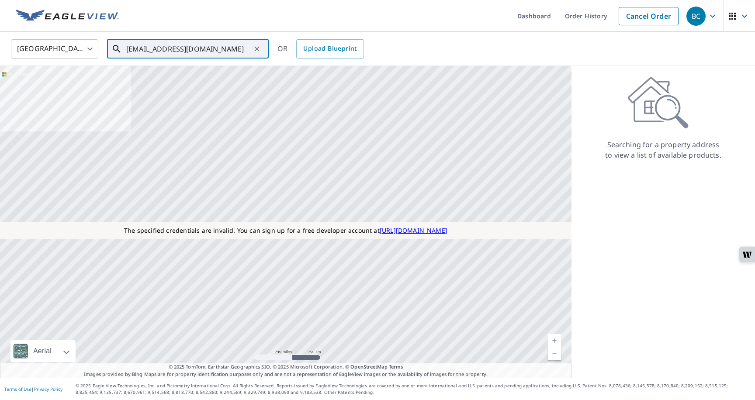
paste input "[STREET_ADDRESS]"
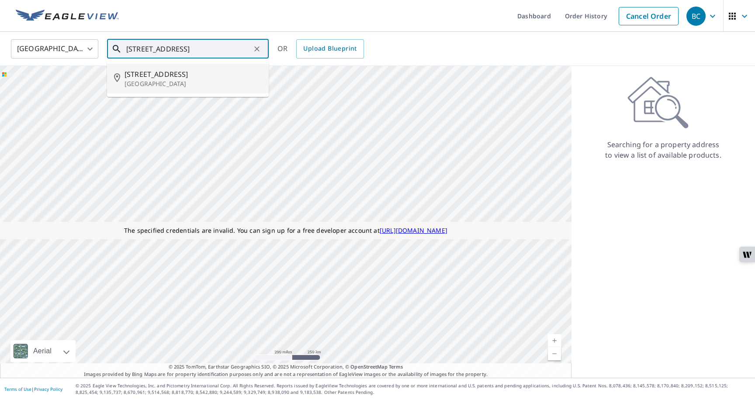
click at [207, 88] on li "[STREET_ADDRESS][PERSON_NAME]" at bounding box center [188, 79] width 162 height 30
type input "[STREET_ADDRESS][PERSON_NAME]"
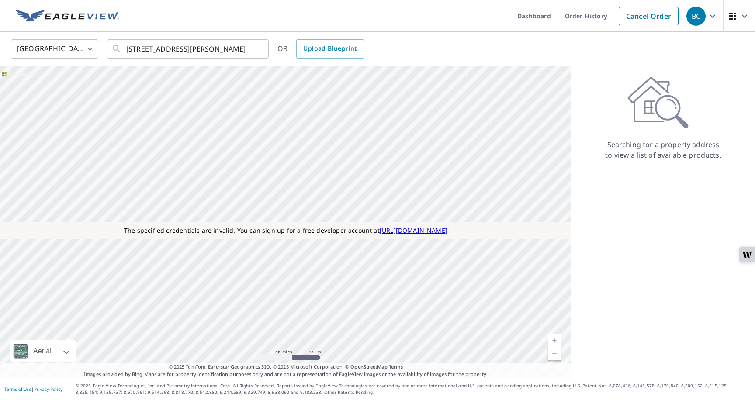
scroll to position [0, 0]
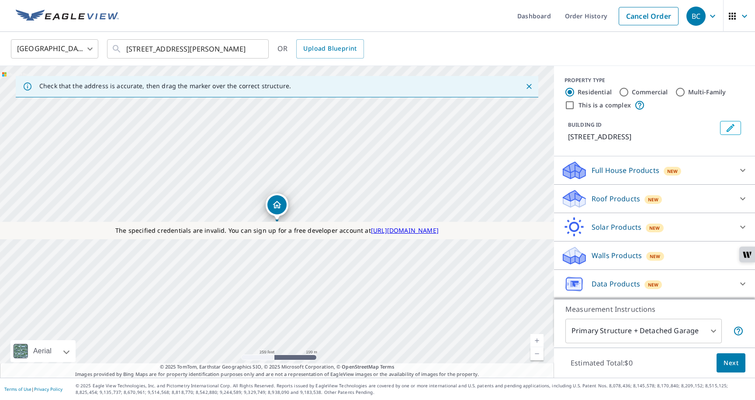
click at [628, 202] on p "Roof Products" at bounding box center [615, 199] width 48 height 10
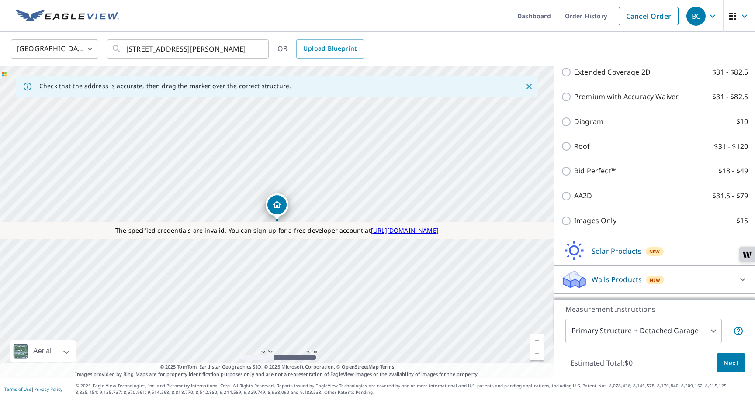
scroll to position [299, 0]
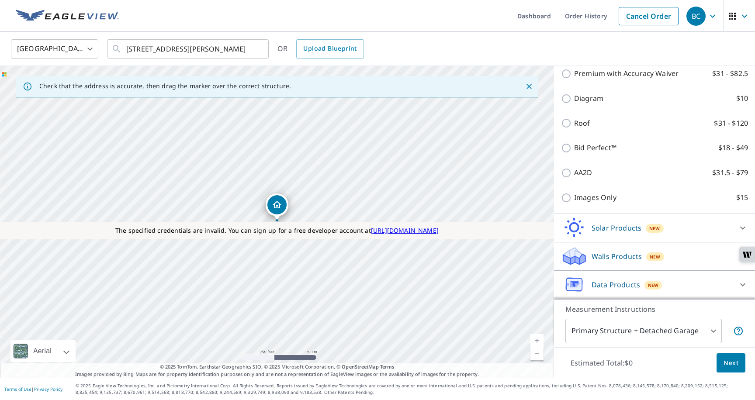
click at [602, 281] on p "Data Products" at bounding box center [615, 285] width 48 height 10
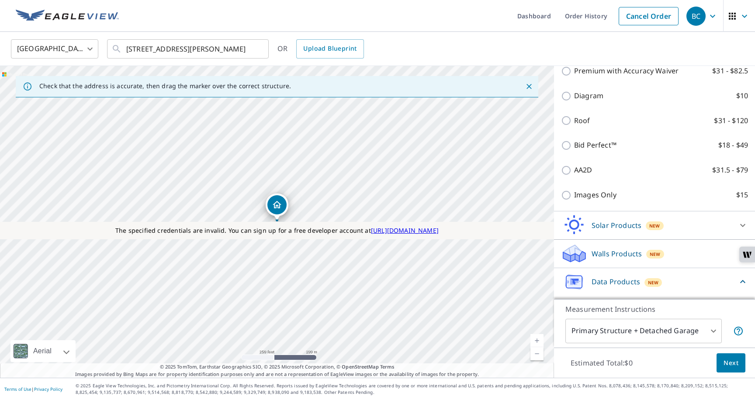
scroll to position [323, 0]
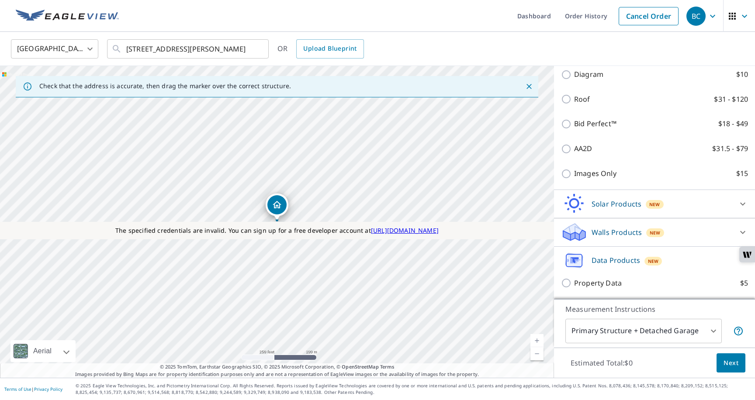
click at [602, 286] on p "Property Data" at bounding box center [598, 283] width 48 height 11
click at [574, 286] on input "Property Data $5" at bounding box center [567, 283] width 13 height 10
checkbox input "true"
type input "5"
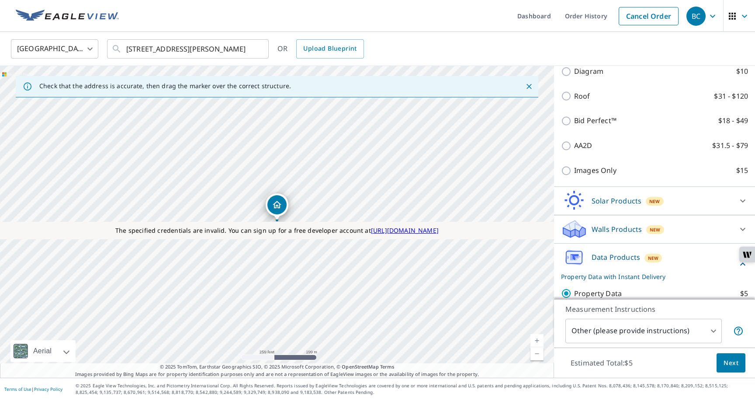
click at [728, 365] on span "Next" at bounding box center [730, 363] width 15 height 11
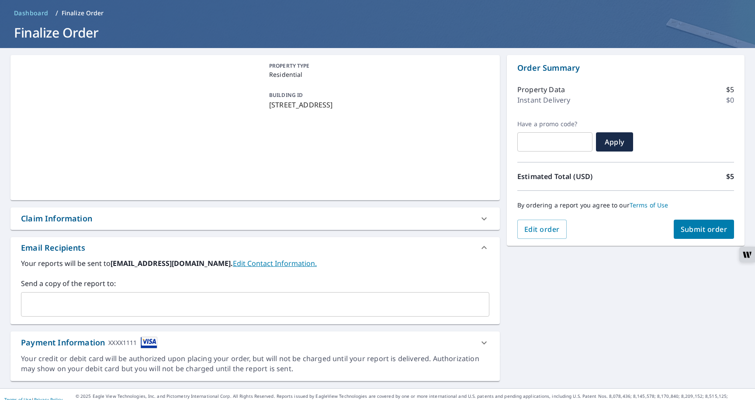
scroll to position [43, 0]
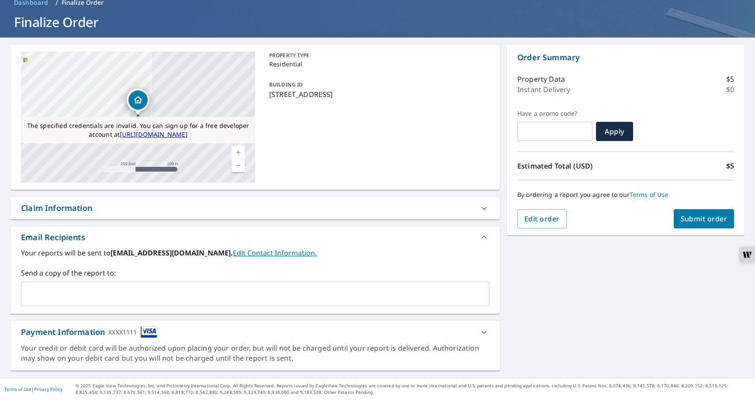
click at [369, 281] on div "Send a copy of the report to: ​" at bounding box center [255, 287] width 468 height 38
click at [347, 278] on div "Send a copy of the report to: ​" at bounding box center [255, 287] width 468 height 38
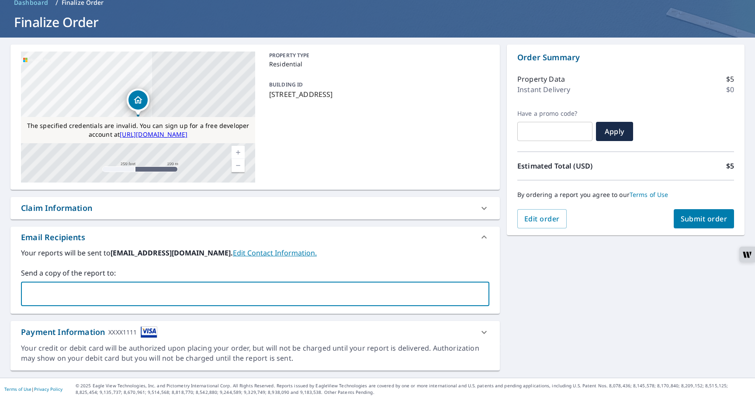
click at [336, 287] on input "text" at bounding box center [248, 294] width 447 height 17
type input "[EMAIL_ADDRESS][DOMAIN_NAME]"
click at [372, 218] on div "Claim Information" at bounding box center [254, 208] width 489 height 22
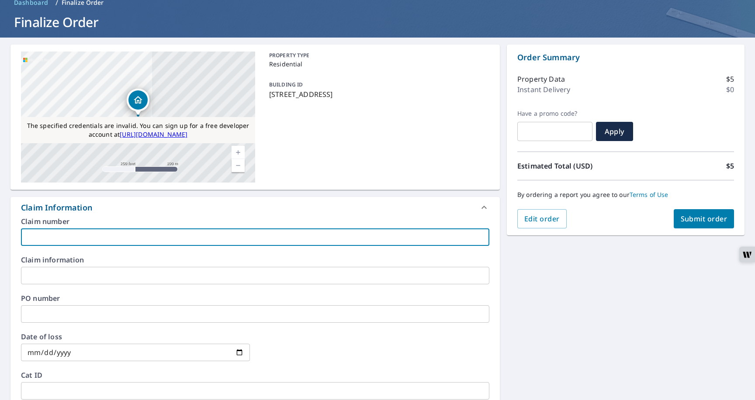
click at [334, 232] on input "text" at bounding box center [255, 236] width 468 height 17
type input "1231313131312"
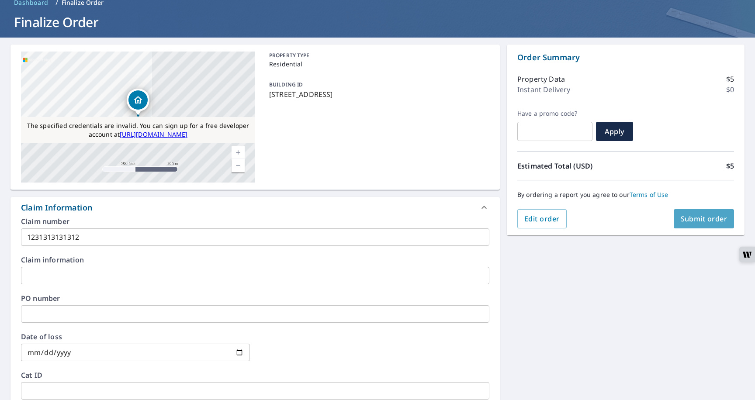
click at [704, 214] on span "Submit order" at bounding box center [704, 219] width 47 height 10
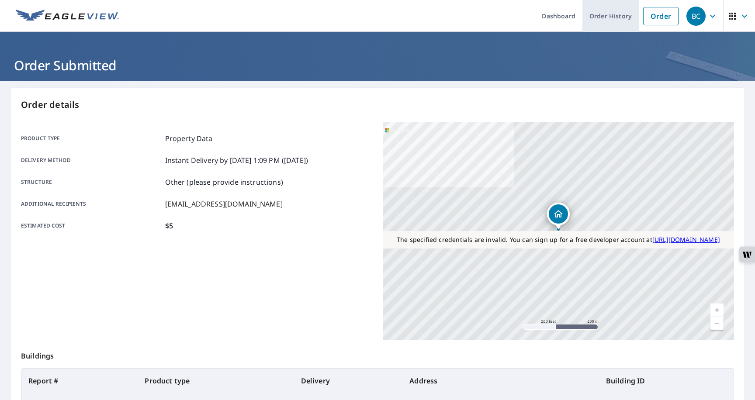
click at [599, 21] on link "Order History" at bounding box center [610, 16] width 56 height 32
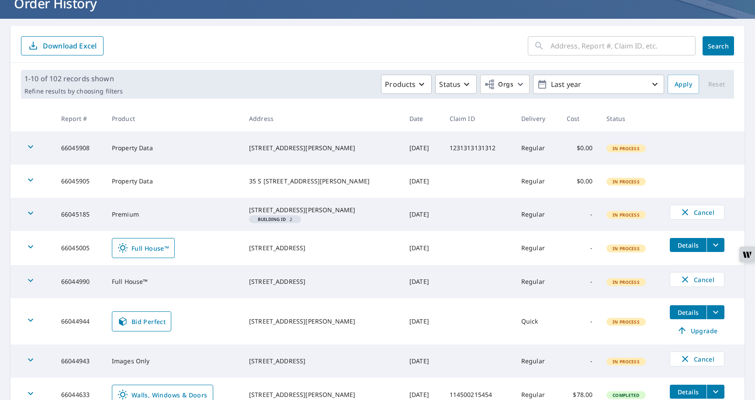
scroll to position [66, 0]
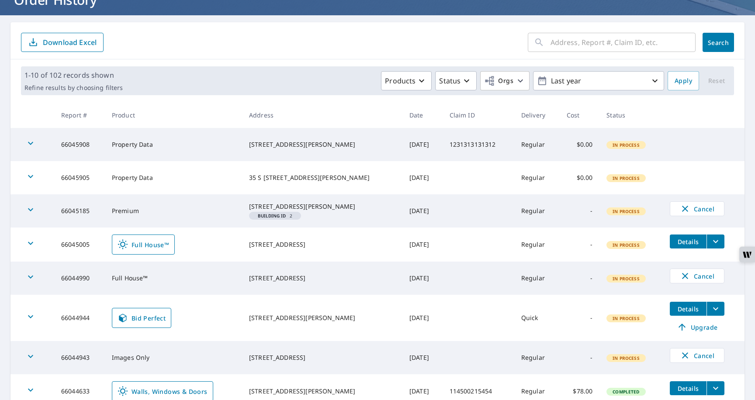
click at [29, 145] on icon "button" at bounding box center [30, 143] width 10 height 10
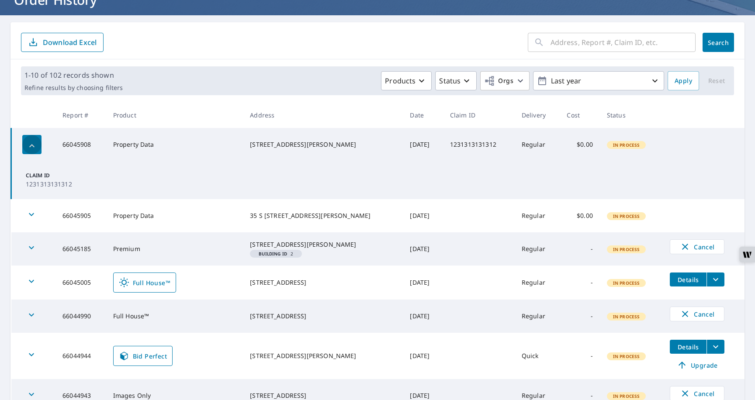
click at [29, 145] on icon "button" at bounding box center [32, 146] width 10 height 10
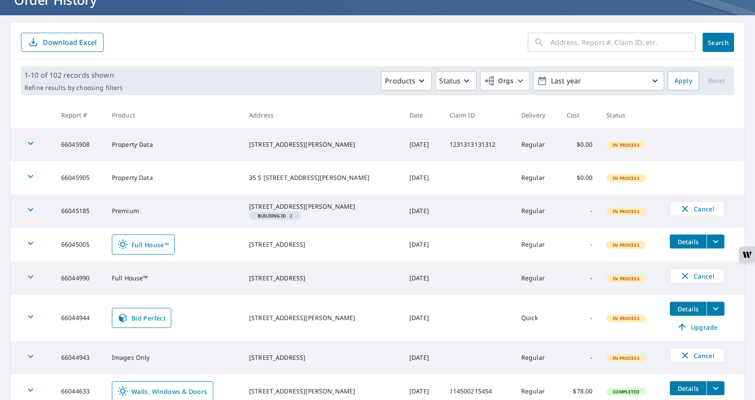
click at [29, 171] on icon "button" at bounding box center [30, 176] width 10 height 10
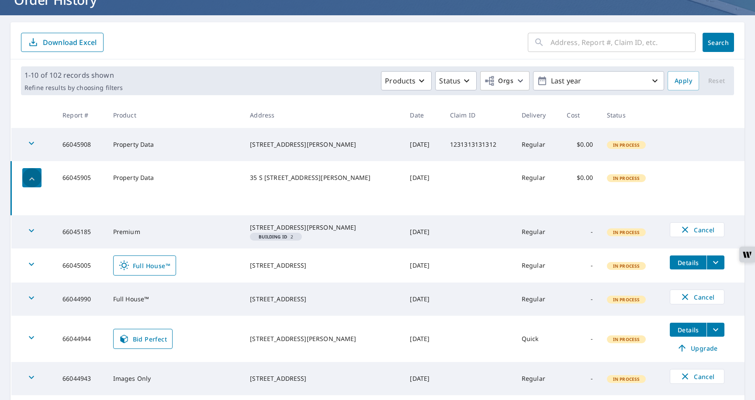
click at [35, 180] on icon "button" at bounding box center [32, 179] width 10 height 10
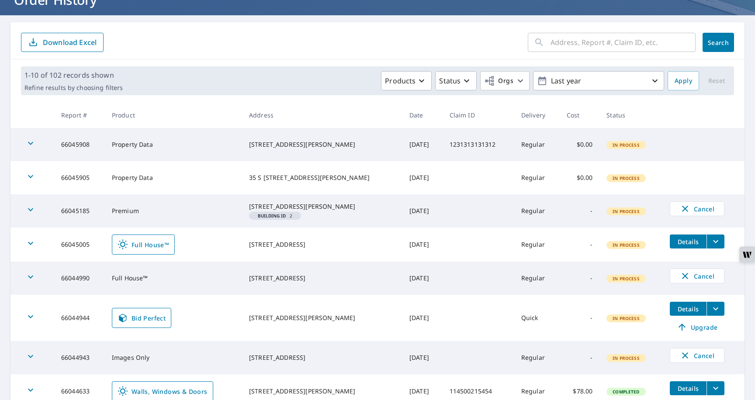
click at [35, 180] on icon "button" at bounding box center [30, 176] width 10 height 10
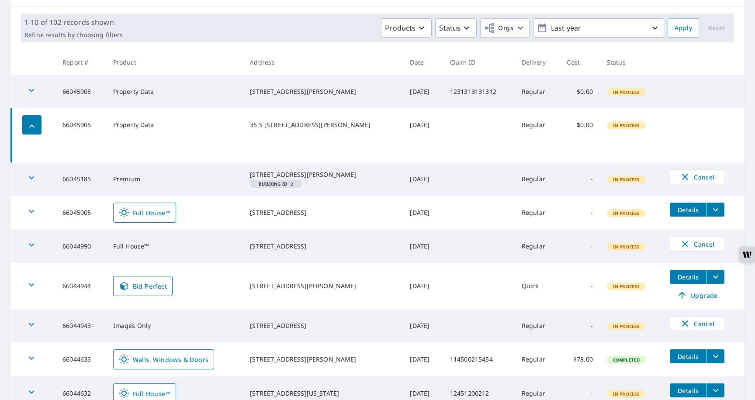
scroll to position [120, 0]
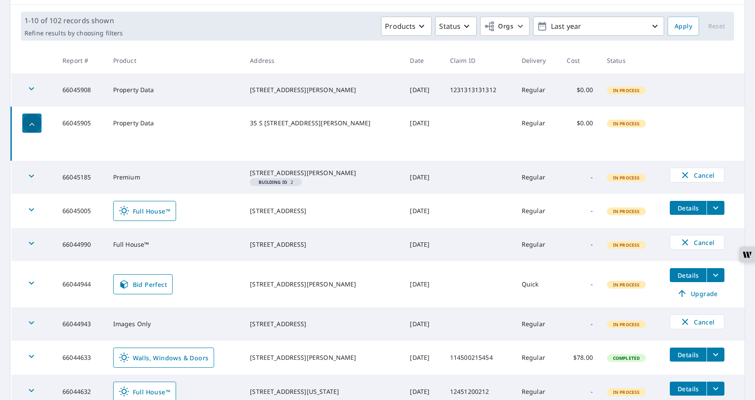
click at [35, 129] on icon "button" at bounding box center [32, 124] width 10 height 10
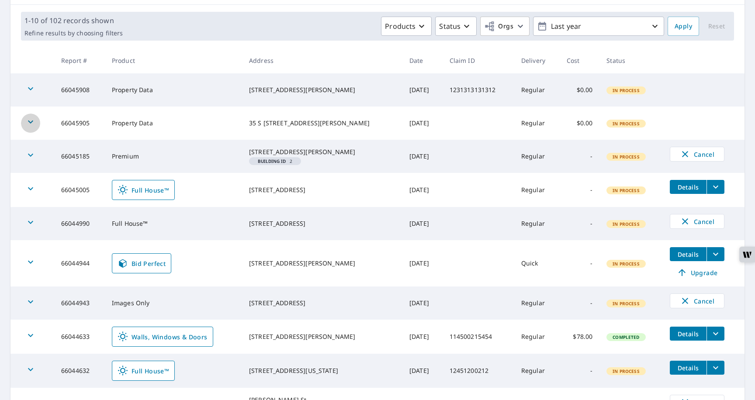
click at [35, 129] on div "button" at bounding box center [30, 123] width 19 height 19
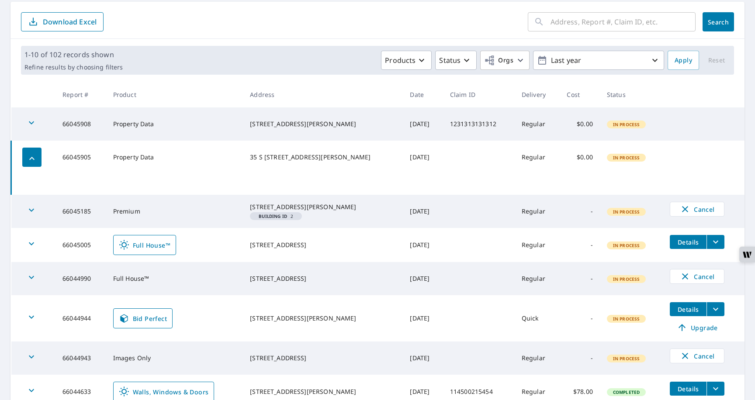
scroll to position [0, 0]
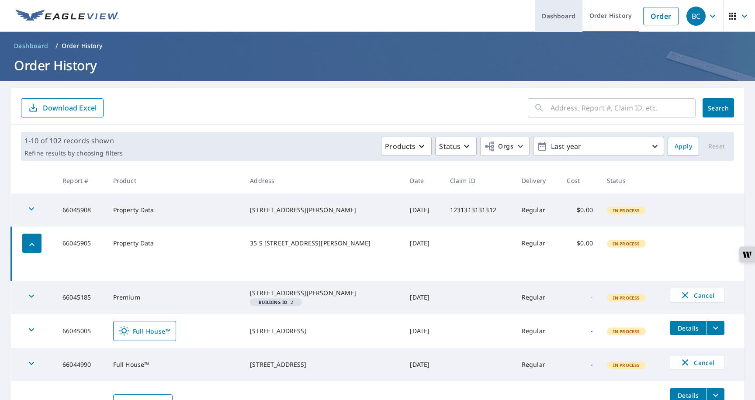
click at [549, 16] on link "Dashboard" at bounding box center [559, 16] width 48 height 32
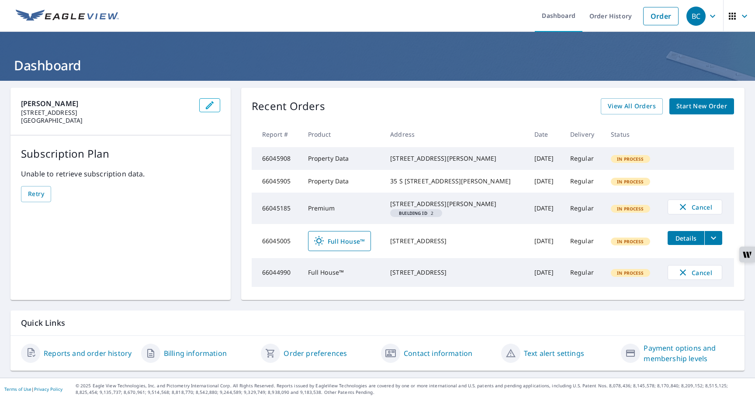
scroll to position [26, 0]
click at [358, 244] on span "Full House™" at bounding box center [340, 241] width 52 height 10
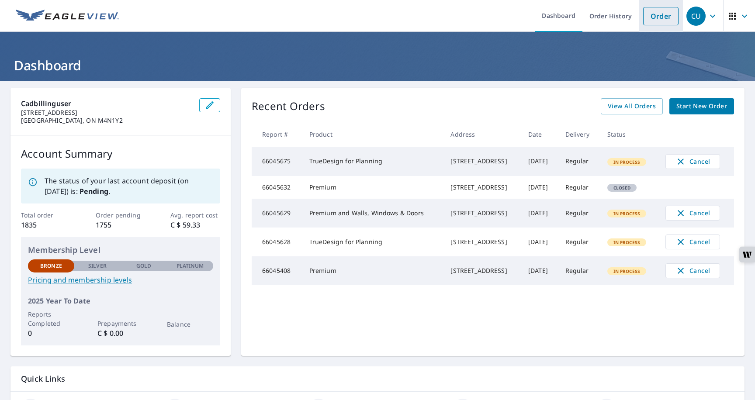
click at [654, 13] on link "Order" at bounding box center [660, 16] width 35 height 18
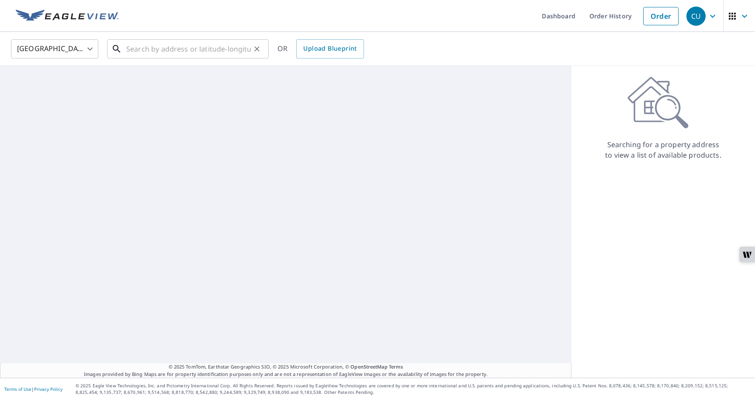
click at [219, 52] on input "text" at bounding box center [188, 49] width 124 height 24
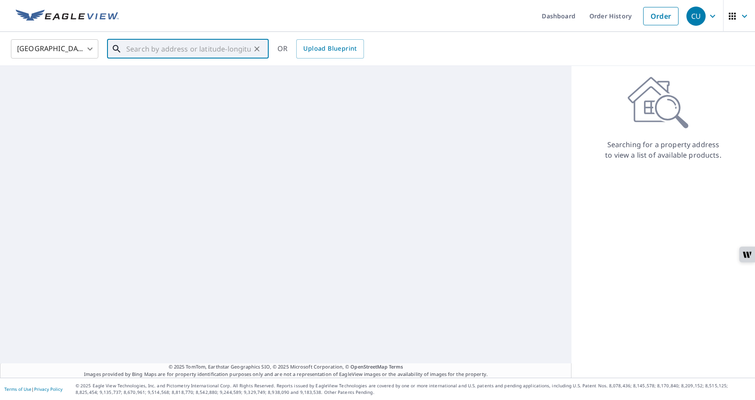
paste input "6100 BROADWAY BURNABY BC V5B2Y2"
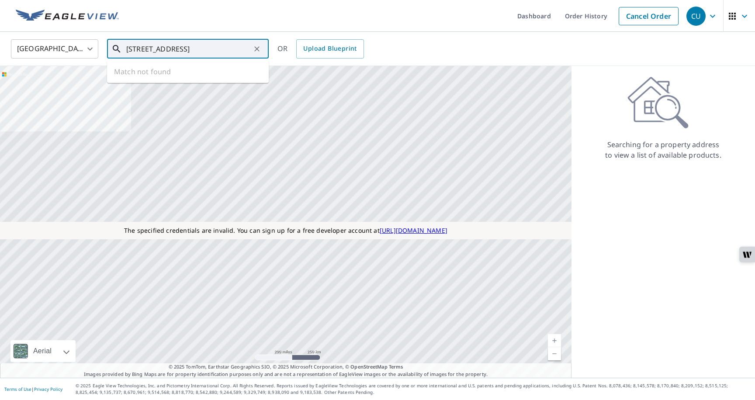
type input "6100 BROADWAY BURNABY BC V5B2Y2"
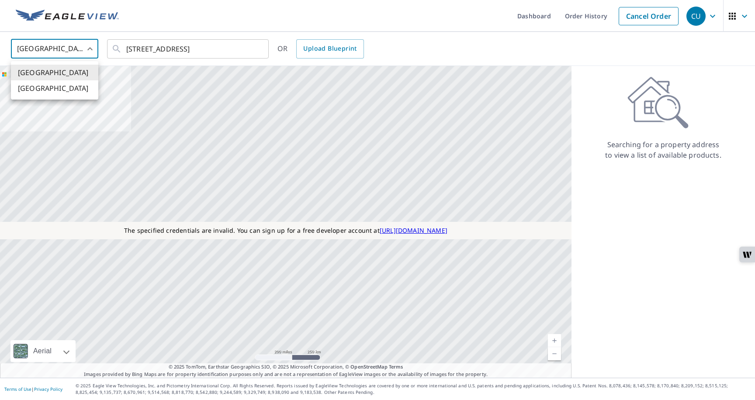
scroll to position [0, 0]
click at [53, 55] on body "CU CU Dashboard Order History Cancel Order CU United States US ​ 6100 BROADWAY …" at bounding box center [377, 205] width 755 height 410
click at [42, 91] on li "Canada" at bounding box center [54, 88] width 87 height 16
type input "CA"
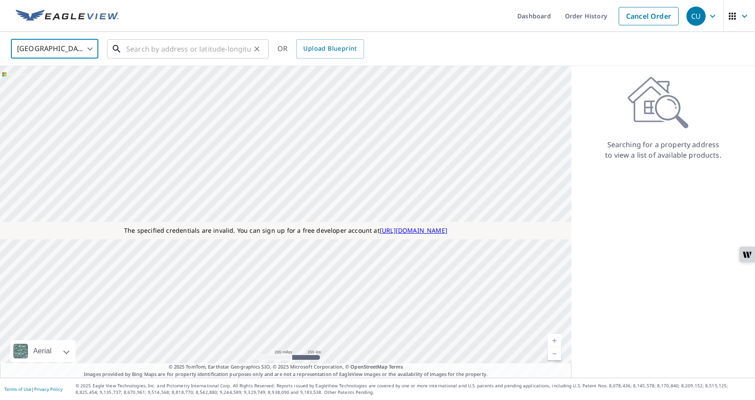
click at [132, 52] on input "text" at bounding box center [188, 49] width 124 height 24
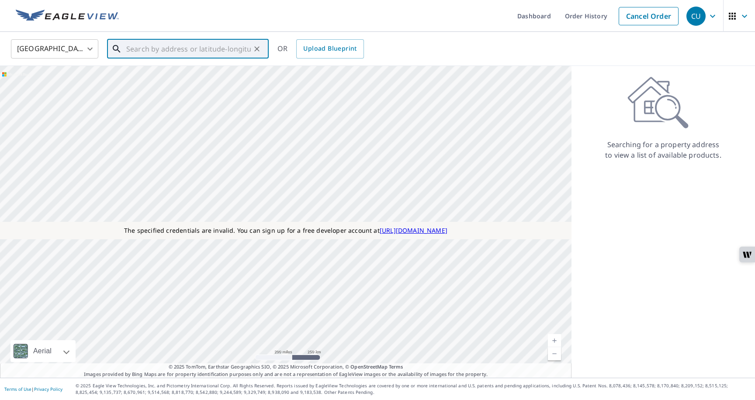
paste input "6100 BROADWAY BURNABY BC V5B2Y2"
click at [147, 76] on span "6100 BROADWAY BURNABY BC V5B2Y2" at bounding box center [192, 74] width 137 height 10
type input "6100 BROADWAY BURNABY BC V5B2Y2"
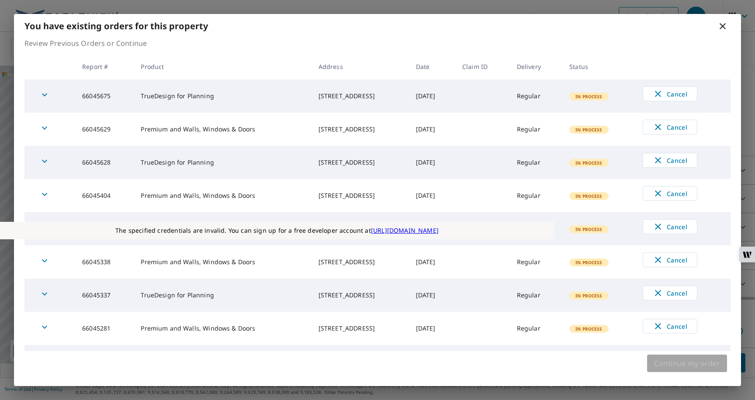
click at [668, 363] on span "Continue my order" at bounding box center [687, 363] width 66 height 12
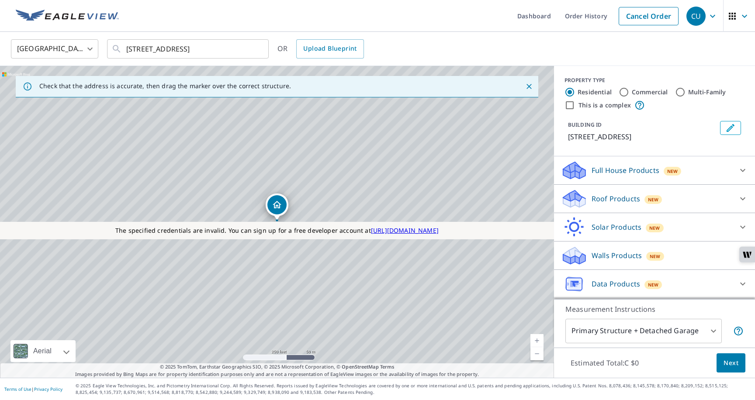
click at [606, 197] on p "Roof Products" at bounding box center [615, 199] width 48 height 10
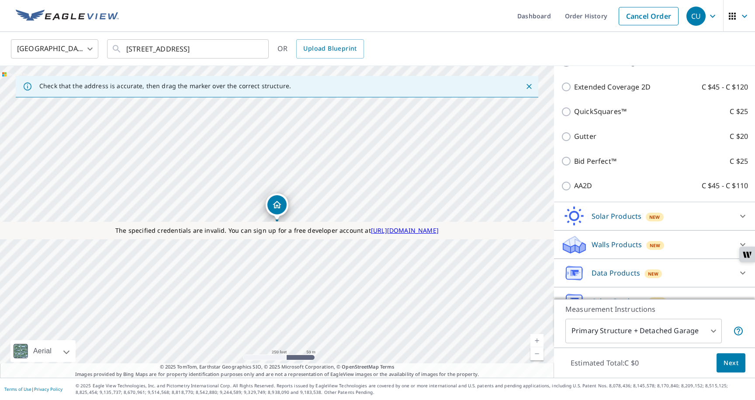
scroll to position [281, 0]
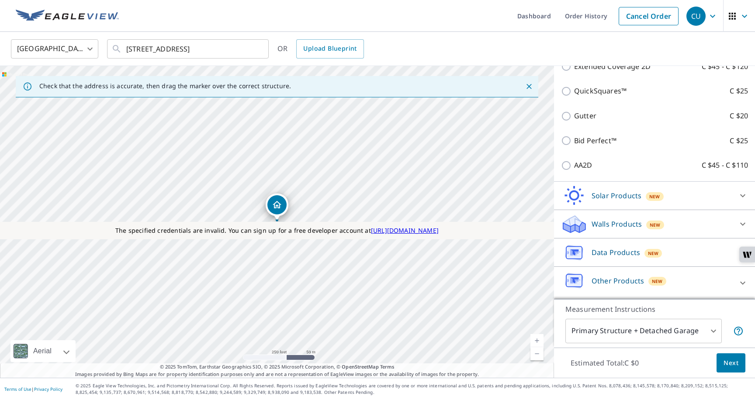
click at [604, 200] on div "Solar Products New" at bounding box center [646, 196] width 171 height 21
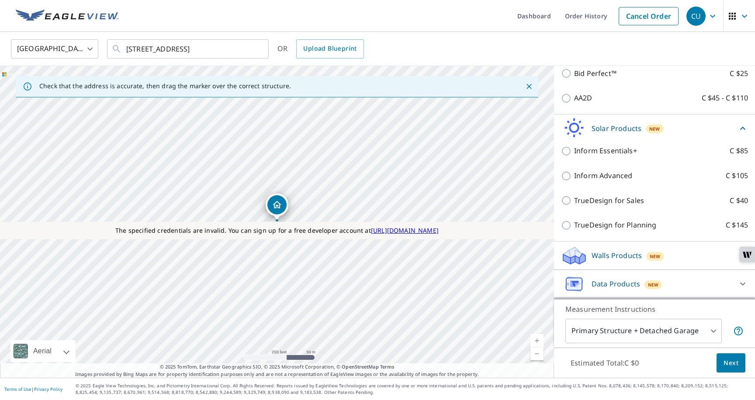
scroll to position [352, 0]
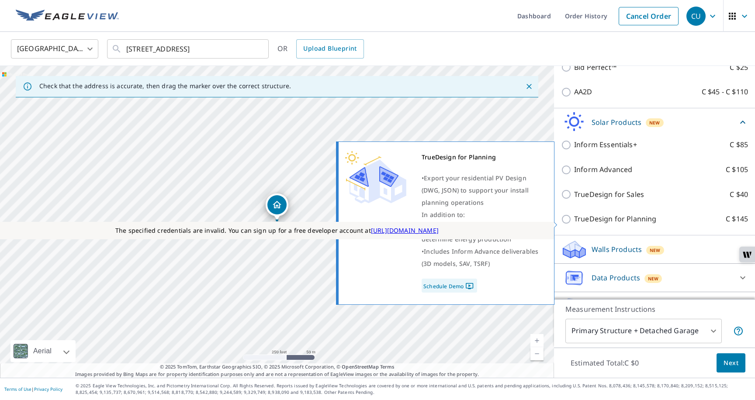
click at [605, 225] on p "TrueDesign for Planning" at bounding box center [615, 219] width 82 height 11
click at [574, 225] on input "TrueDesign for Planning C $145" at bounding box center [567, 219] width 13 height 10
checkbox input "true"
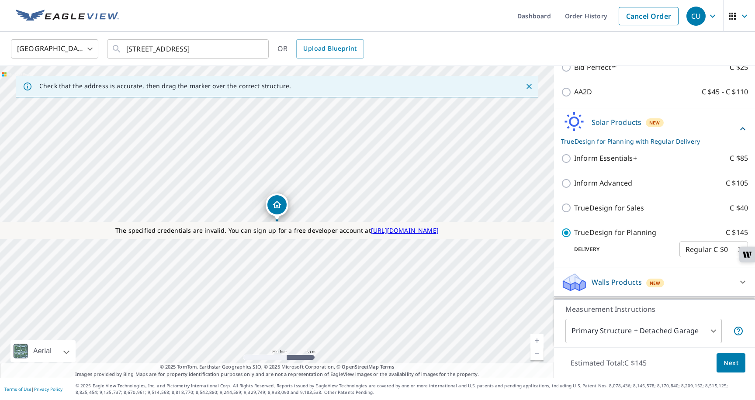
click at [723, 361] on button "Next" at bounding box center [730, 363] width 29 height 20
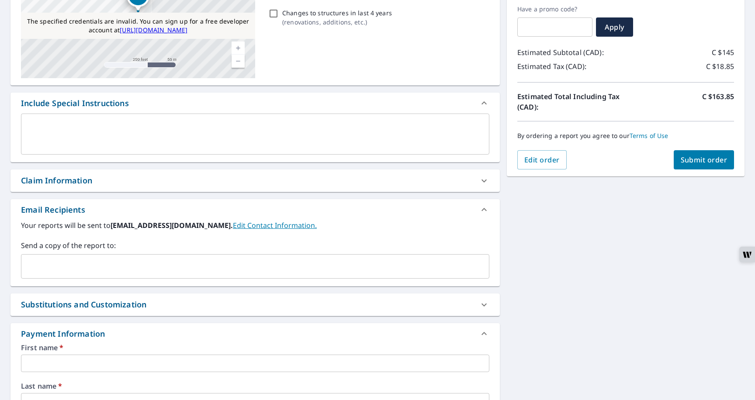
scroll to position [132, 0]
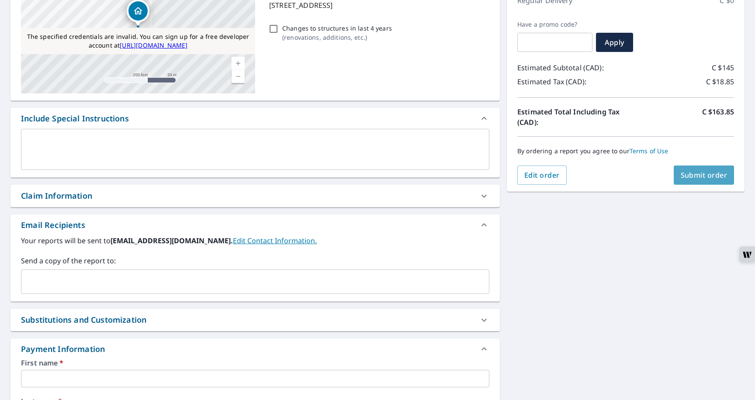
click at [687, 180] on span "Submit order" at bounding box center [704, 175] width 47 height 10
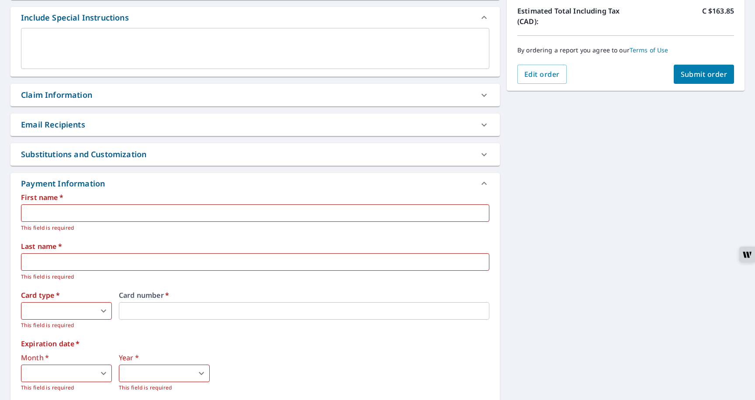
scroll to position [313, 0]
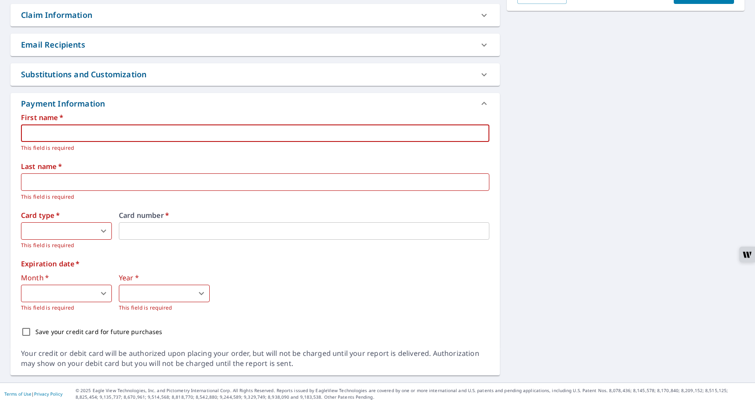
click at [237, 139] on input "text" at bounding box center [255, 132] width 468 height 17
type input "fn"
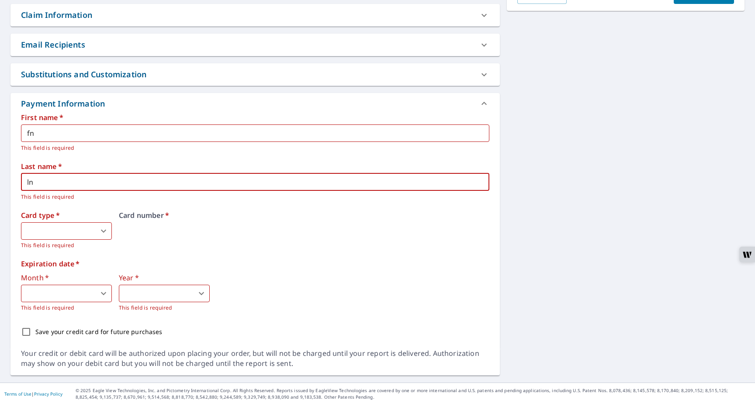
type input "ln"
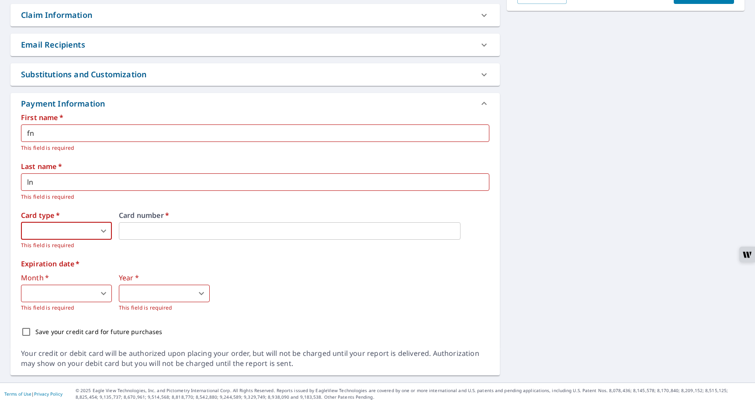
click at [97, 231] on body "CU CU Dashboard Order History Cancel Order CU Dashboard / Finalize Order Finali…" at bounding box center [377, 205] width 755 height 410
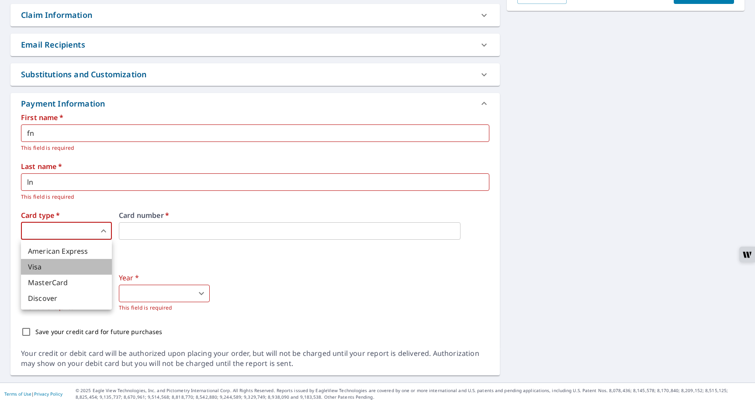
click at [77, 265] on li "Visa" at bounding box center [66, 267] width 91 height 16
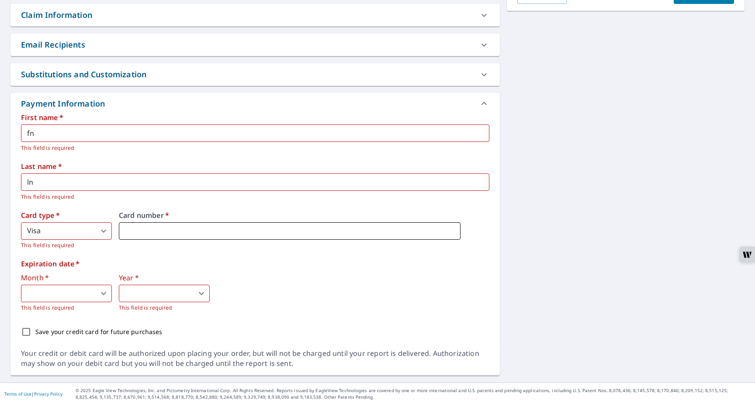
click at [143, 237] on iframe at bounding box center [290, 230] width 342 height 17
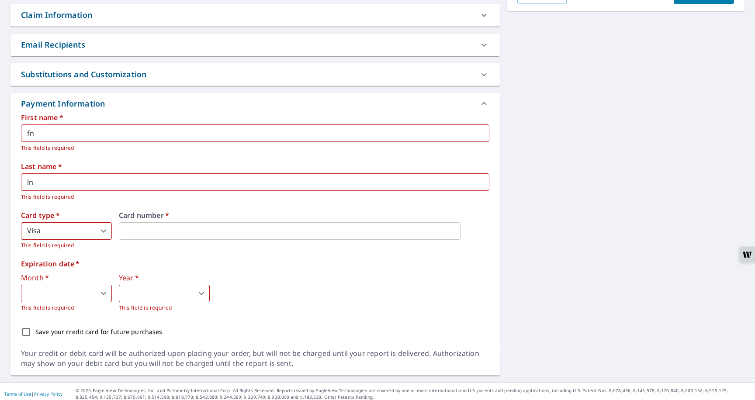
type input "3"
click at [70, 297] on body "CU CU Dashboard Order History Cancel Order CU Dashboard / Finalize Order Finali…" at bounding box center [377, 205] width 755 height 410
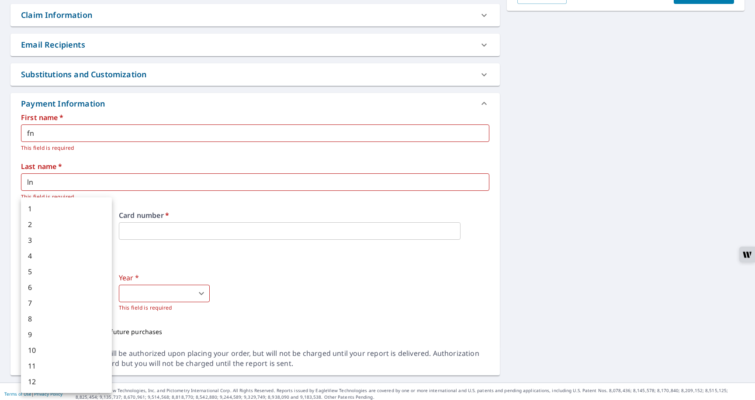
click at [41, 387] on li "12" at bounding box center [66, 382] width 91 height 16
type input "12"
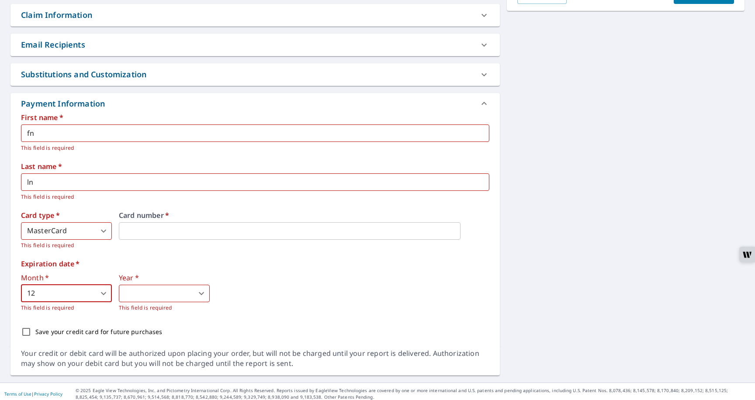
click at [132, 296] on body "CU CU Dashboard Order History Cancel Order CU Dashboard / Finalize Order Finali…" at bounding box center [377, 205] width 755 height 410
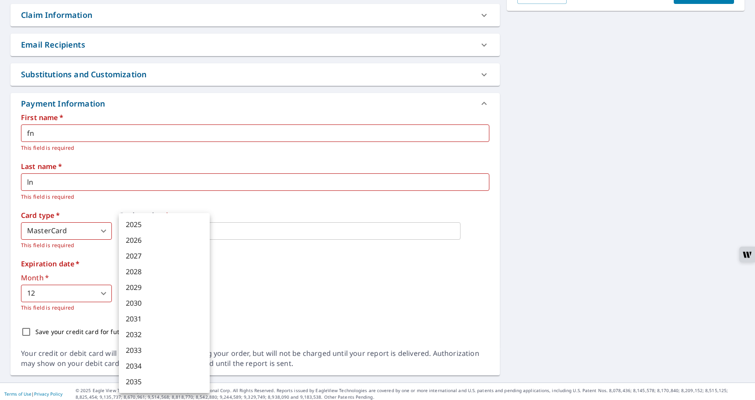
click at [136, 320] on li "2031" at bounding box center [164, 319] width 91 height 16
type input "2031"
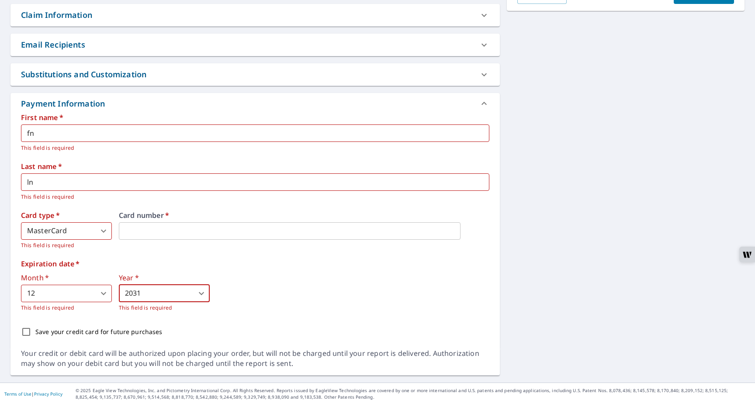
click at [24, 335] on input "Save your credit card for future purchases" at bounding box center [26, 332] width 18 height 18
checkbox input "true"
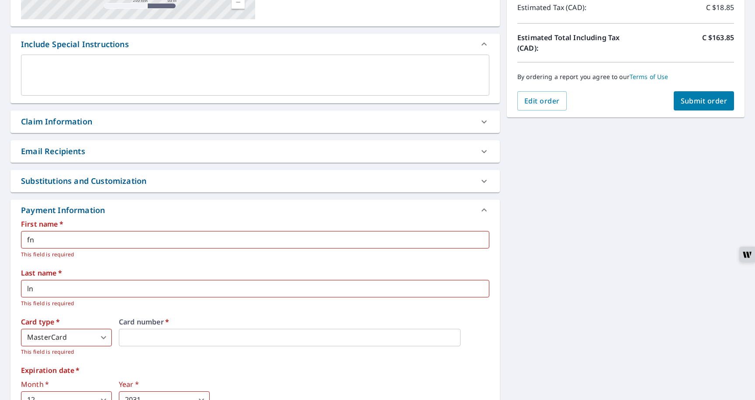
scroll to position [210, 0]
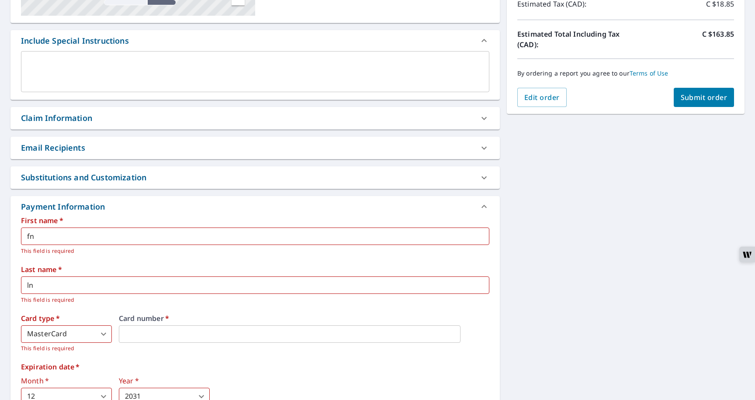
click at [699, 102] on button "Submit order" at bounding box center [704, 97] width 61 height 19
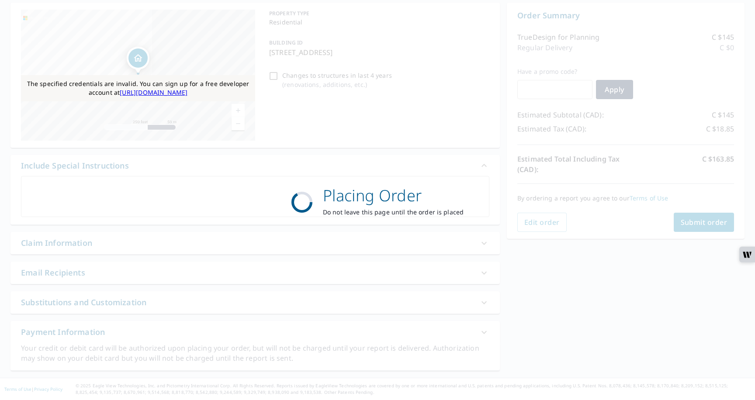
scroll to position [85, 0]
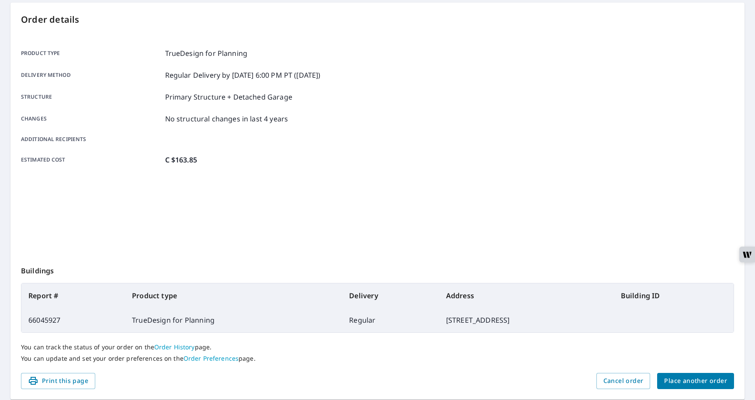
scroll to position [114, 0]
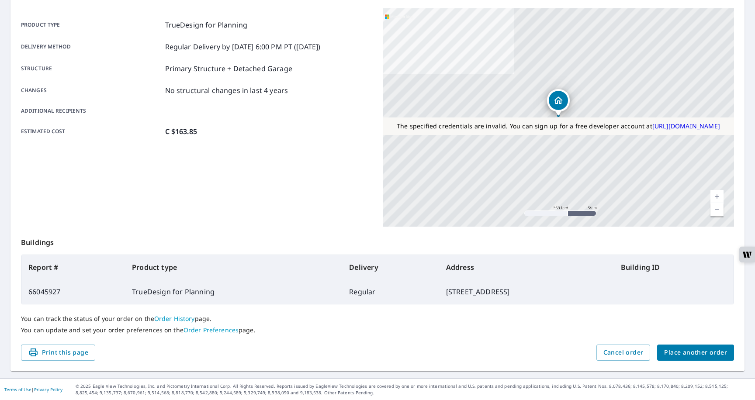
click at [689, 351] on span "Place another order" at bounding box center [695, 352] width 63 height 11
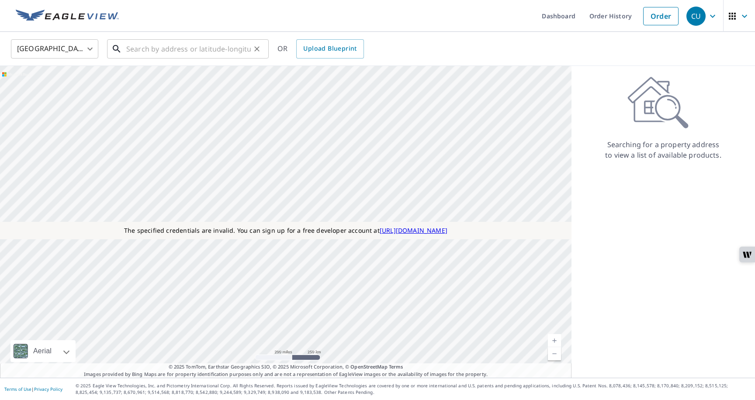
click at [231, 52] on input "text" at bounding box center [188, 49] width 124 height 24
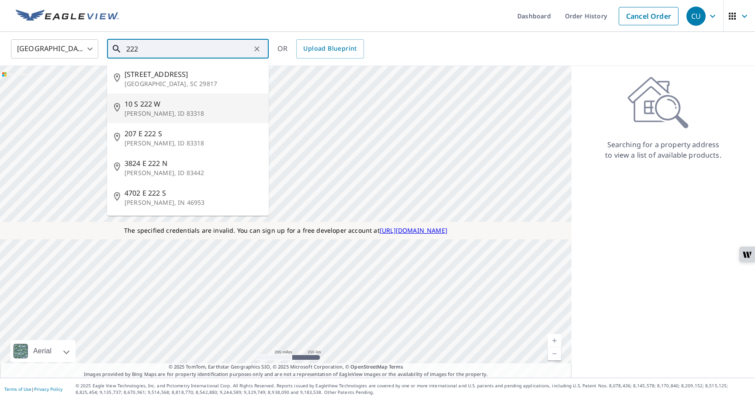
click at [171, 108] on span "10 S 222 W" at bounding box center [192, 104] width 137 height 10
type input "10 S 222 W Burley, ID 83318"
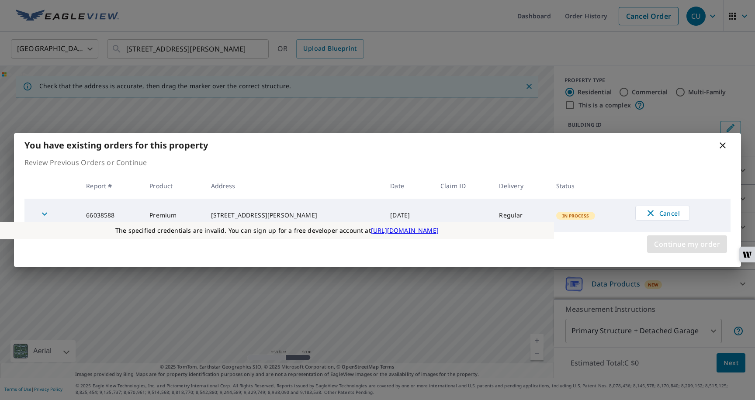
click at [674, 238] on span "Continue my order" at bounding box center [687, 244] width 66 height 12
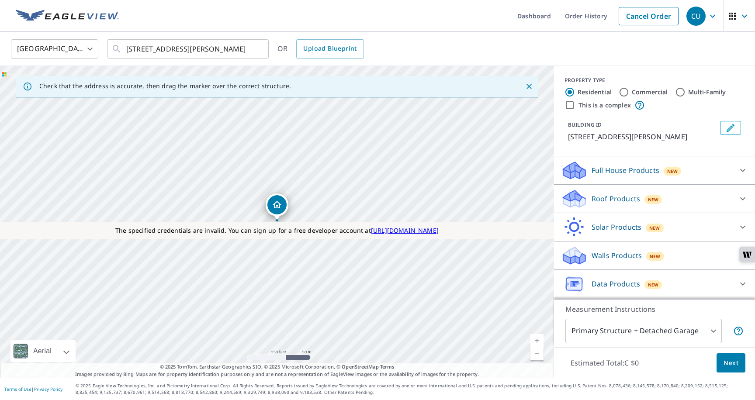
click at [600, 200] on p "Roof Products" at bounding box center [615, 199] width 48 height 10
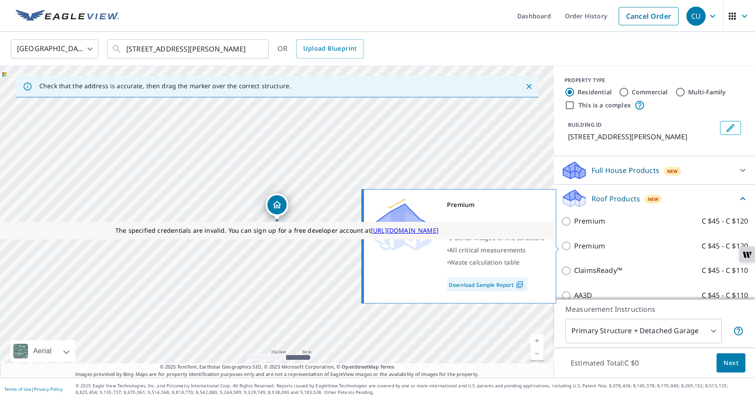
click at [580, 246] on p "Premium" at bounding box center [589, 246] width 31 height 11
click at [574, 246] on input "Premium C $45 - C $120" at bounding box center [567, 246] width 13 height 10
checkbox input "true"
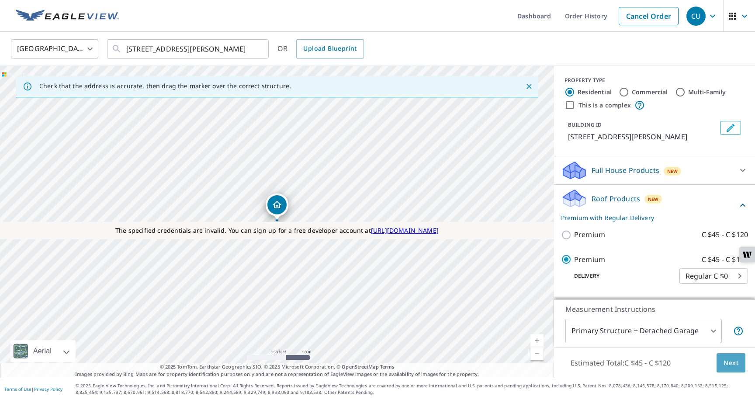
click at [730, 361] on span "Next" at bounding box center [730, 363] width 15 height 11
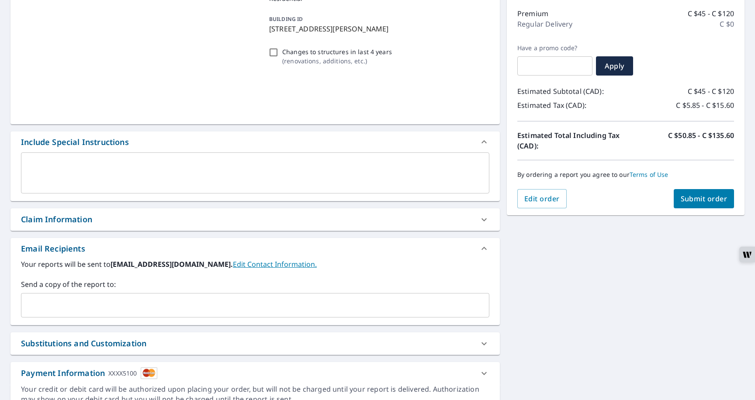
scroll to position [150, 0]
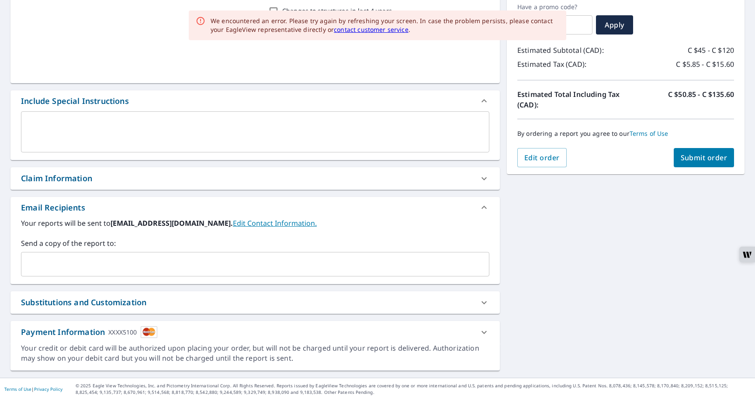
click at [419, 338] on div "Payment Information XXXX5100" at bounding box center [254, 332] width 489 height 22
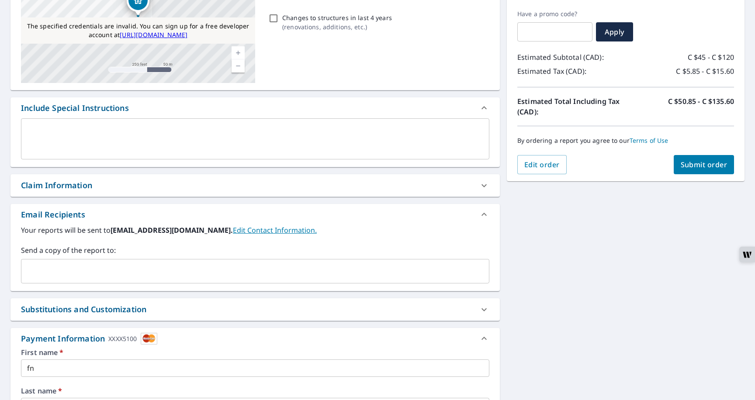
scroll to position [142, 0]
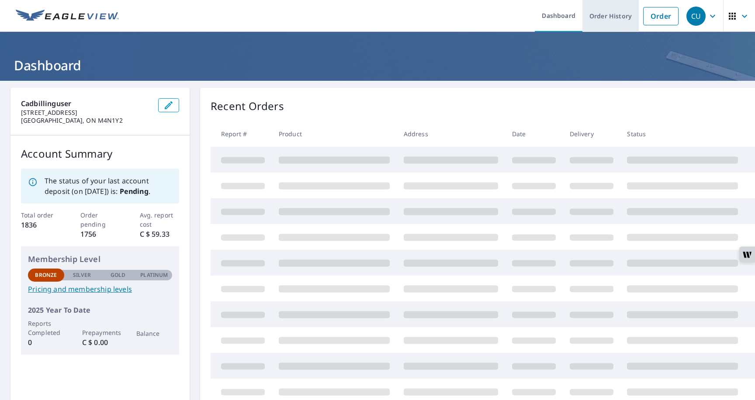
click at [607, 14] on link "Order History" at bounding box center [610, 16] width 56 height 32
